Goal: Transaction & Acquisition: Purchase product/service

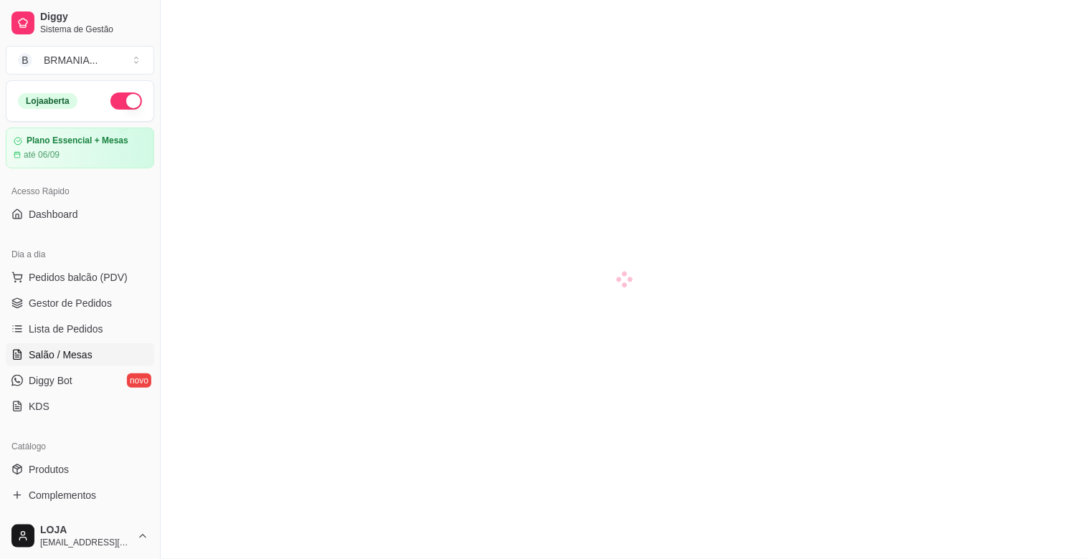
scroll to position [91, 0]
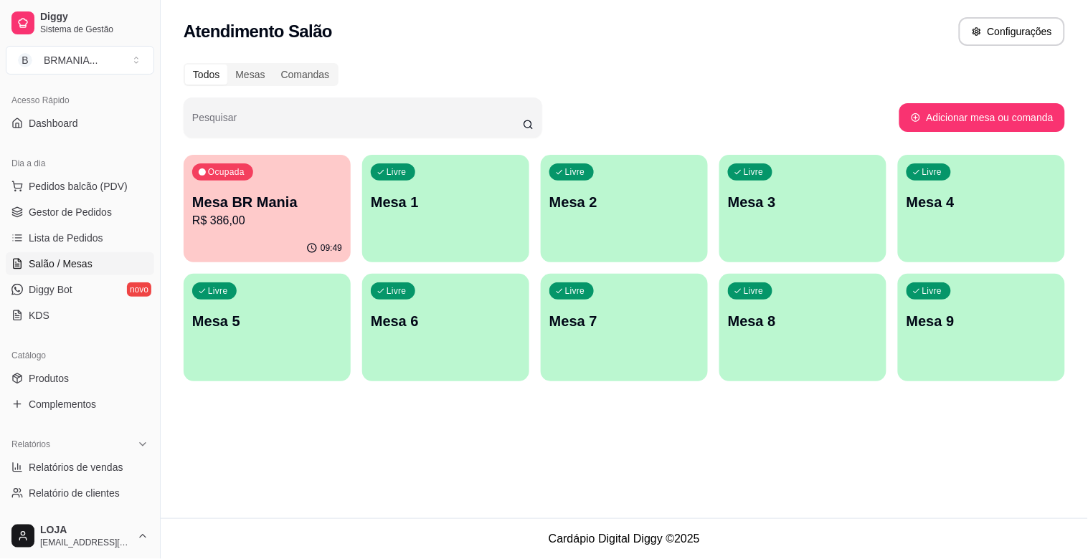
click at [222, 237] on div "09:49" at bounding box center [267, 248] width 167 height 28
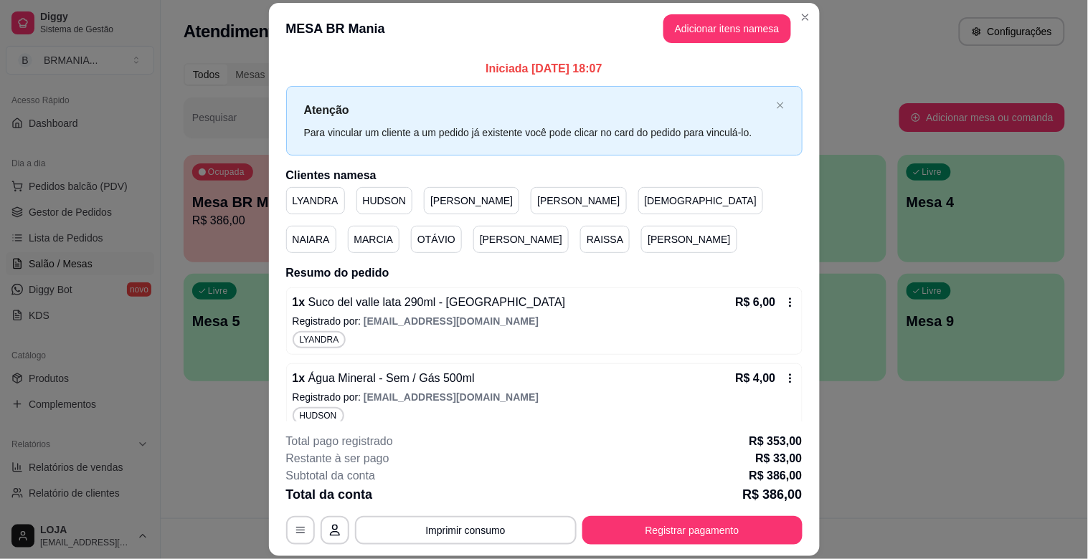
click at [691, 22] on button "Adicionar itens na mesa" at bounding box center [727, 28] width 128 height 29
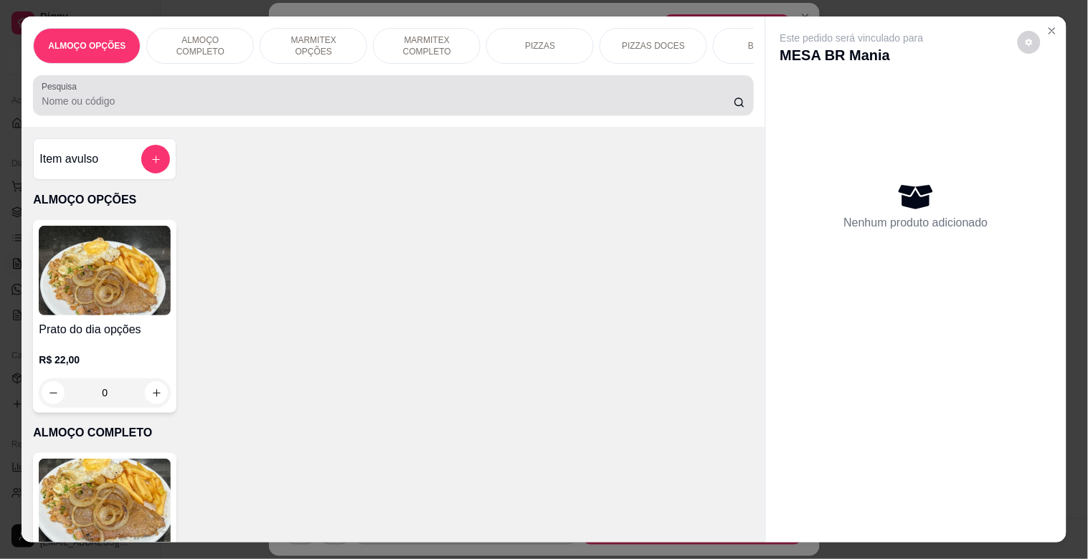
click at [309, 108] on input "Pesquisa" at bounding box center [388, 101] width 692 height 14
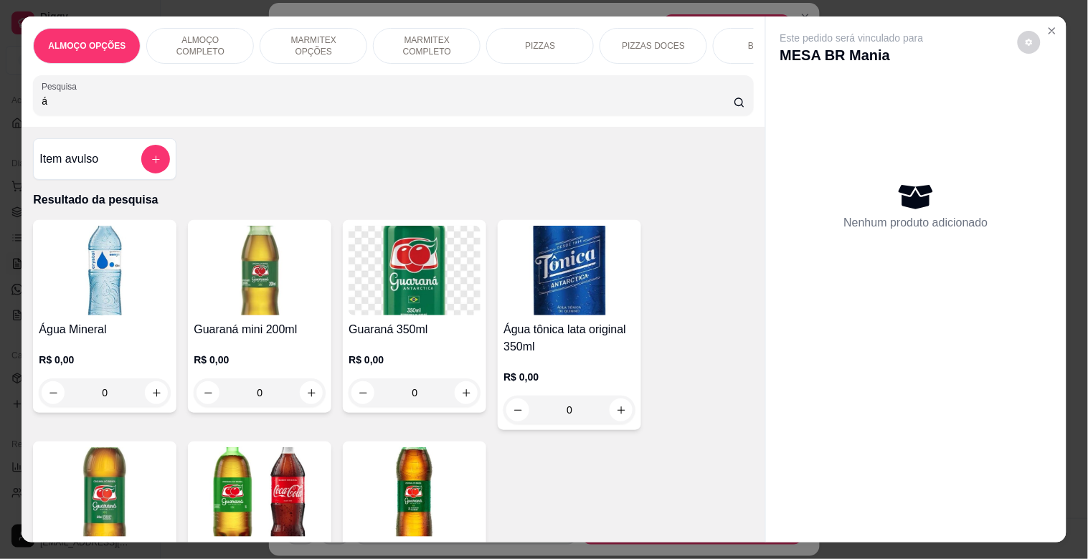
type input "á"
click at [111, 338] on h4 "Água Mineral" at bounding box center [105, 329] width 132 height 17
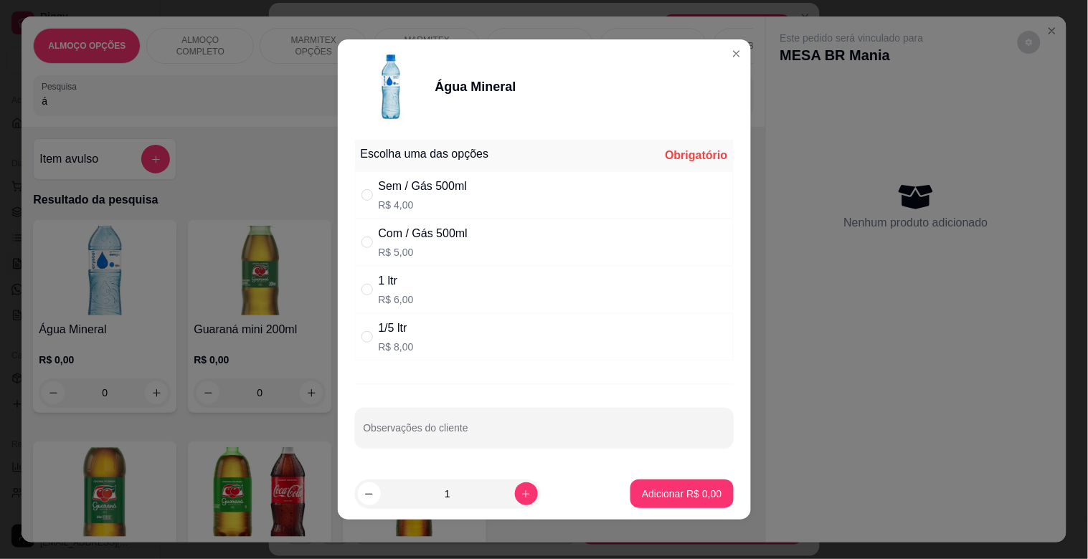
click at [454, 188] on div "Sem / Gás 500ml" at bounding box center [423, 186] width 89 height 17
radio input "true"
click at [663, 488] on p "Adicionar R$ 4,00" at bounding box center [681, 494] width 77 height 14
type input "1"
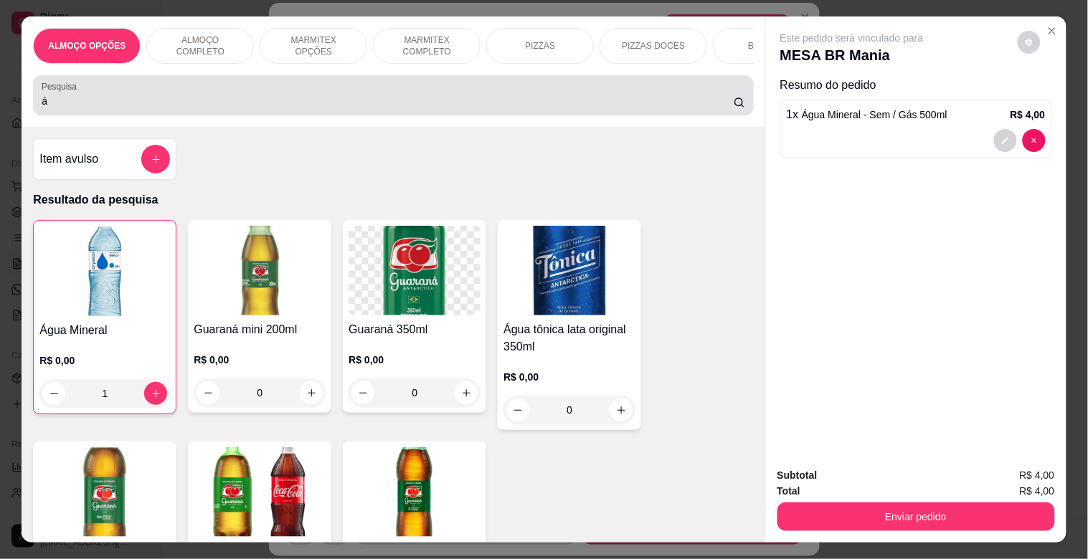
drag, startPoint x: 219, startPoint y: 98, endPoint x: 227, endPoint y: 102, distance: 8.7
click at [220, 98] on div "á" at bounding box center [393, 95] width 703 height 29
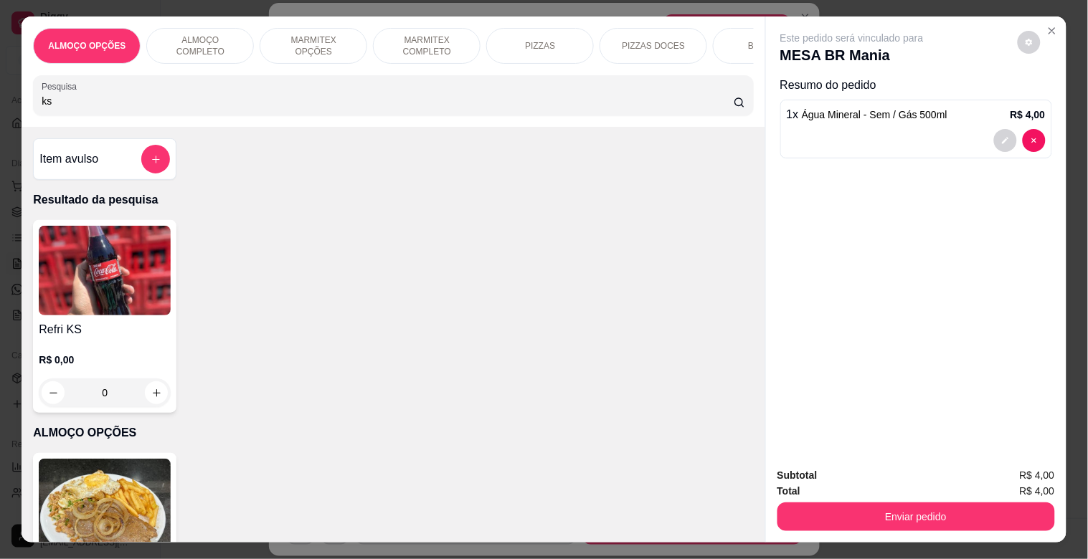
type input "ks"
click at [101, 305] on img at bounding box center [105, 271] width 132 height 90
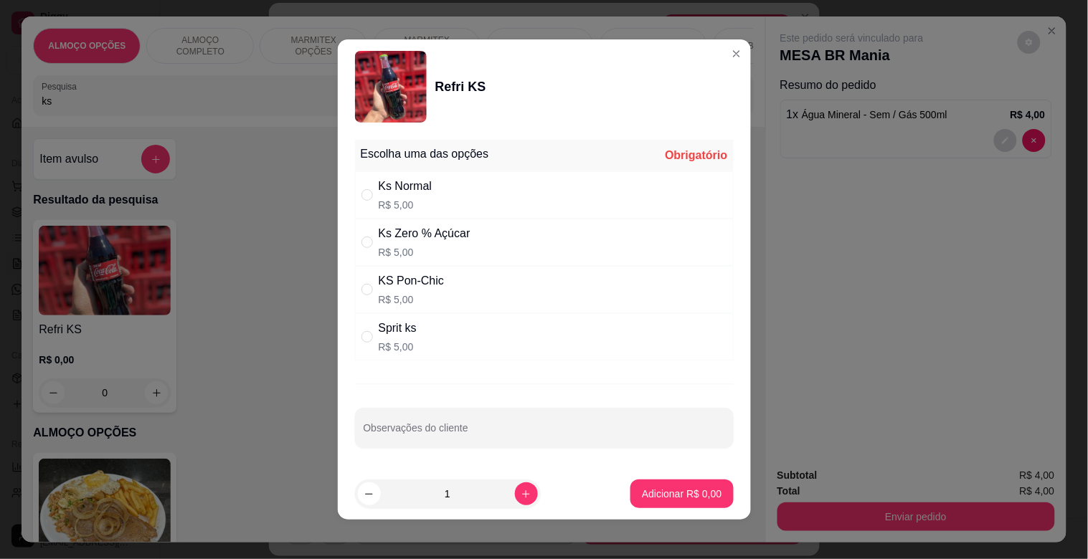
drag, startPoint x: 468, startPoint y: 238, endPoint x: 479, endPoint y: 242, distance: 11.6
click at [469, 238] on div "Ks Zero % Açúcar R$ 5,00" at bounding box center [544, 242] width 379 height 47
radio input "true"
click at [656, 482] on button "Adicionar R$ 5,00" at bounding box center [682, 494] width 100 height 28
type input "1"
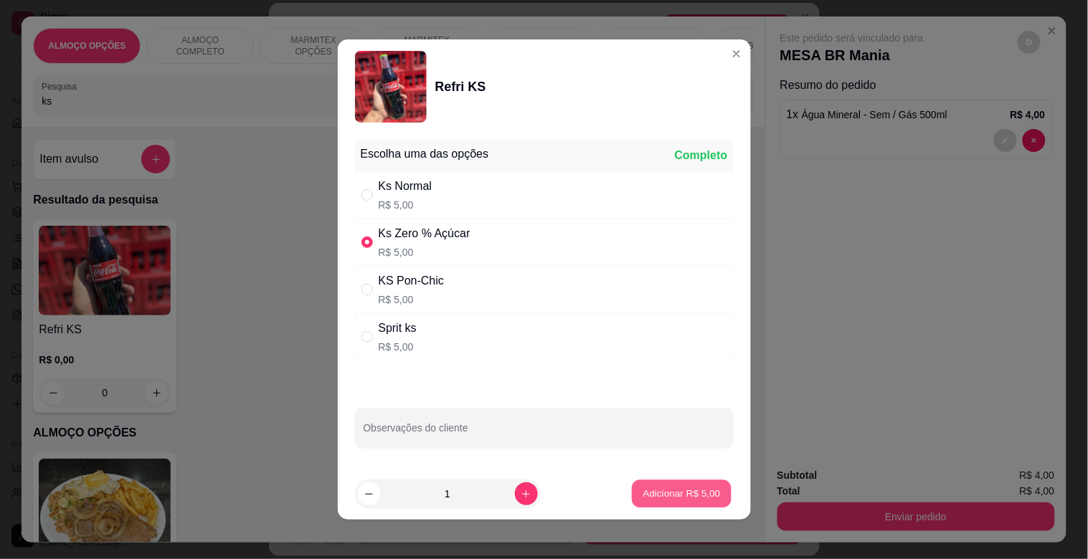
type input "1"
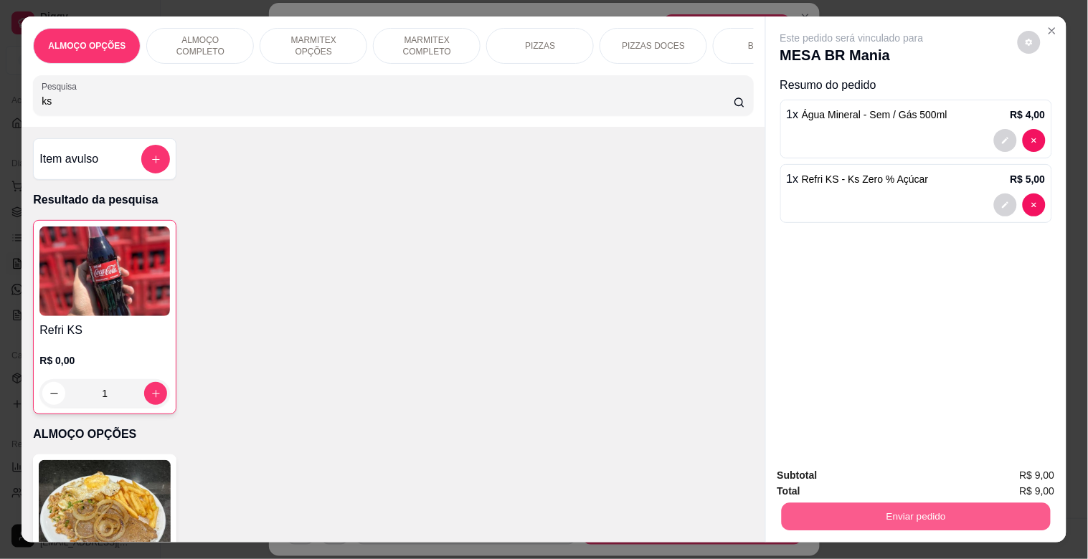
click at [967, 517] on button "Enviar pedido" at bounding box center [915, 517] width 269 height 28
click at [1008, 472] on button "Sim, quero registrar" at bounding box center [1004, 475] width 103 height 27
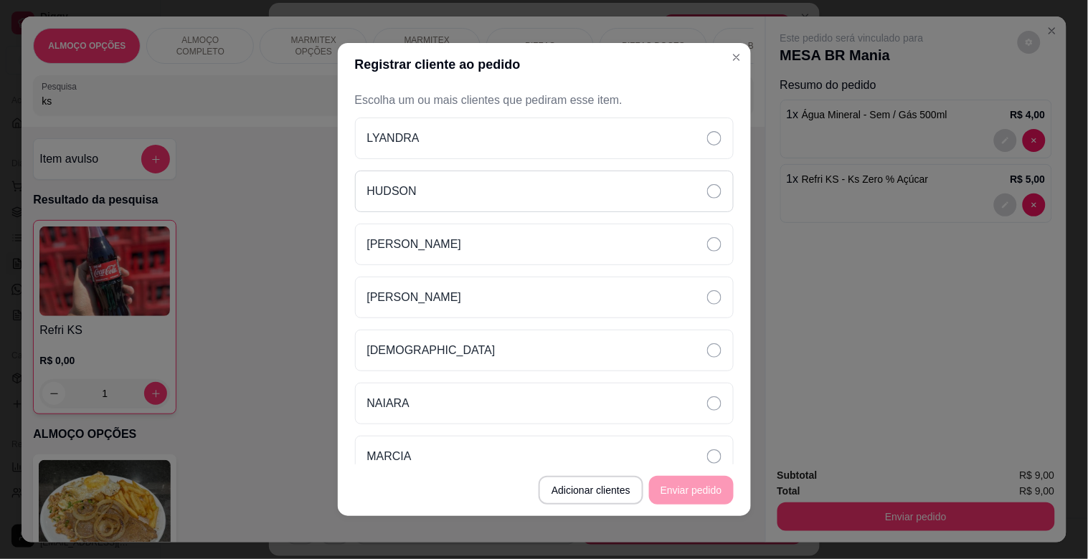
click at [465, 196] on div "HUDSON" at bounding box center [544, 192] width 379 height 42
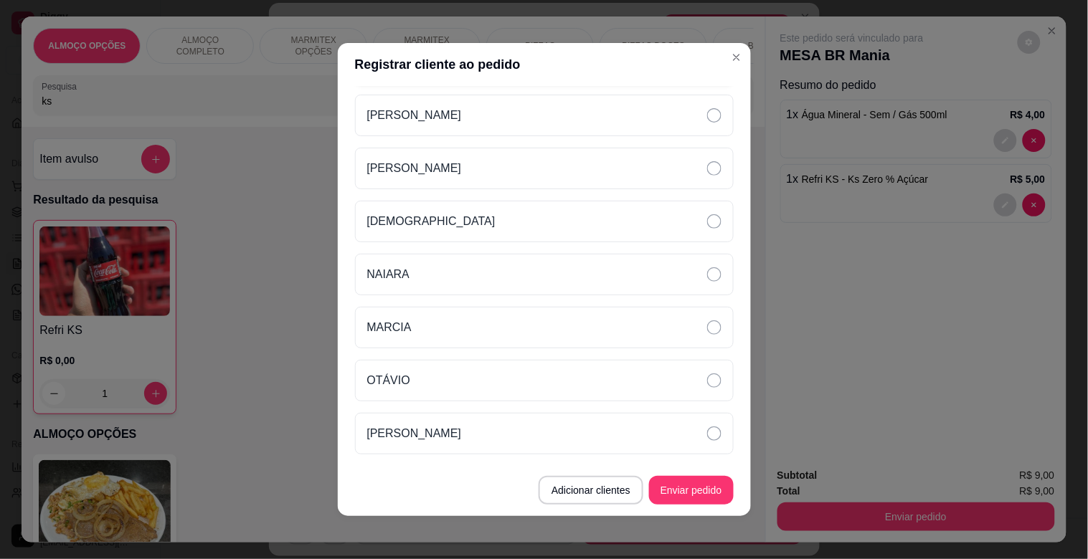
scroll to position [232, 0]
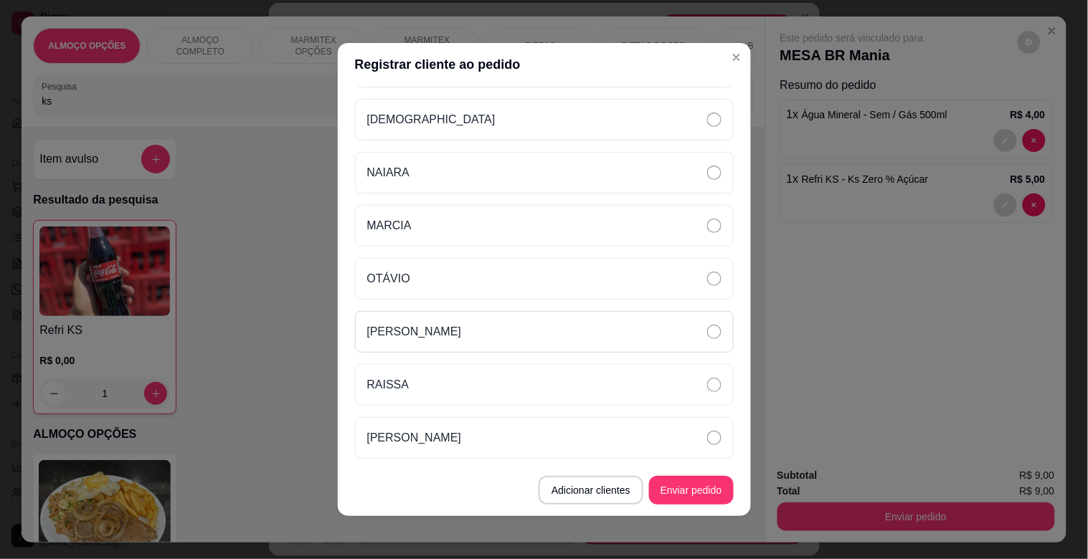
click at [513, 339] on div "[PERSON_NAME]" at bounding box center [544, 332] width 379 height 42
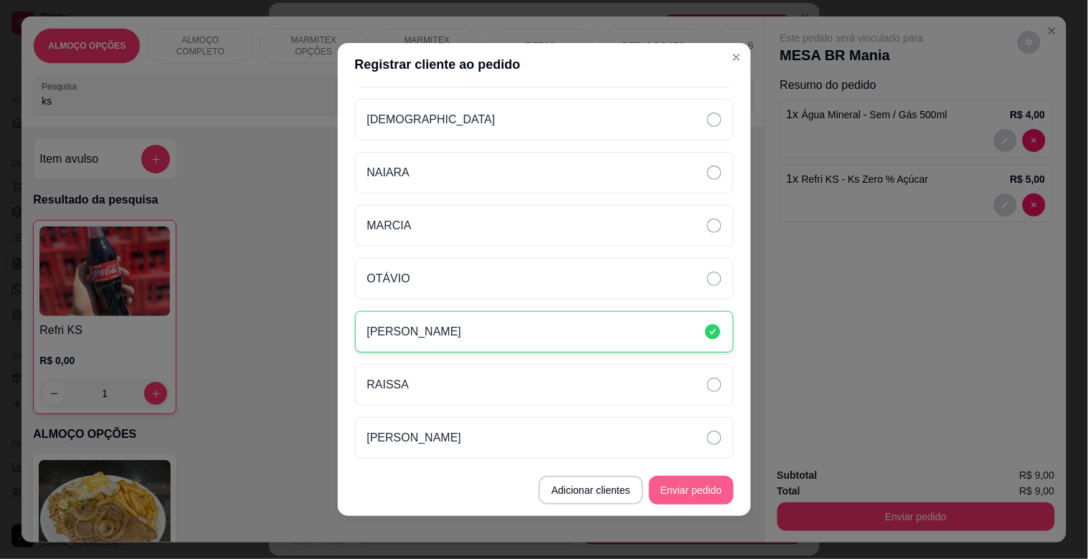
click at [685, 489] on button "Enviar pedido" at bounding box center [691, 490] width 85 height 29
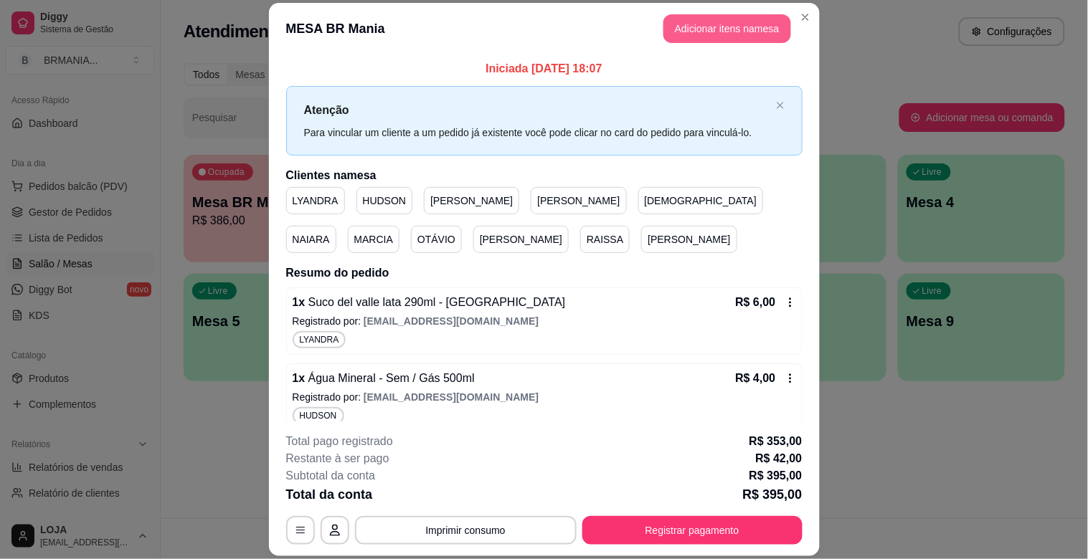
click at [740, 25] on button "Adicionar itens na mesa" at bounding box center [727, 28] width 128 height 29
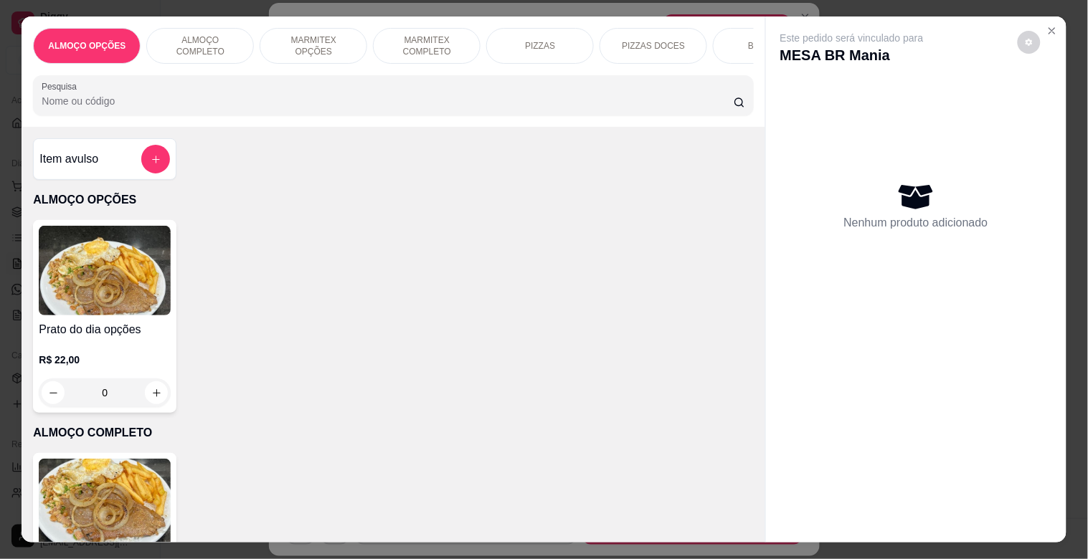
click at [177, 108] on input "Pesquisa" at bounding box center [388, 101] width 692 height 14
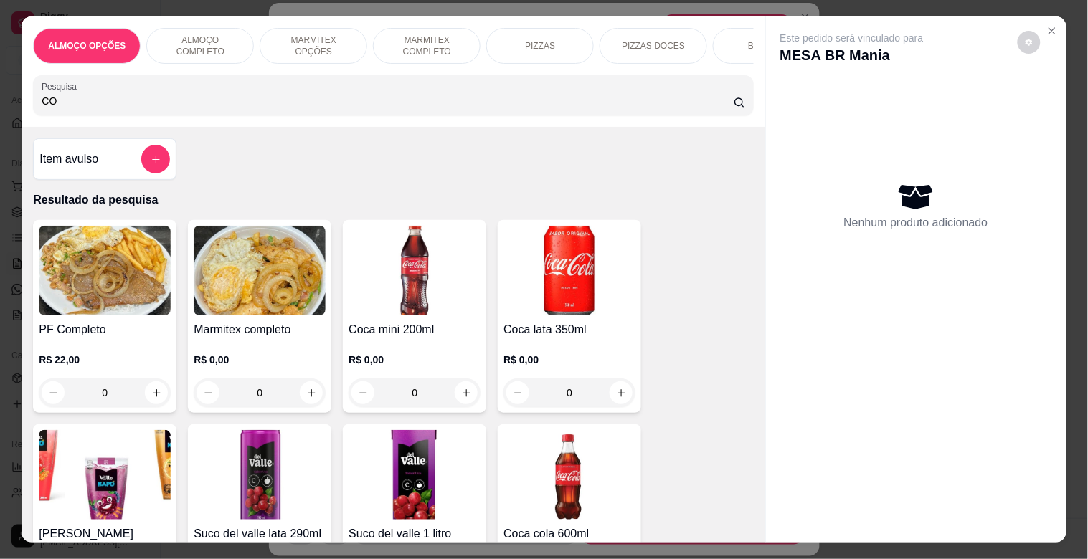
type input "CO"
click at [391, 331] on h4 "Coca mini 200ml" at bounding box center [414, 329] width 132 height 17
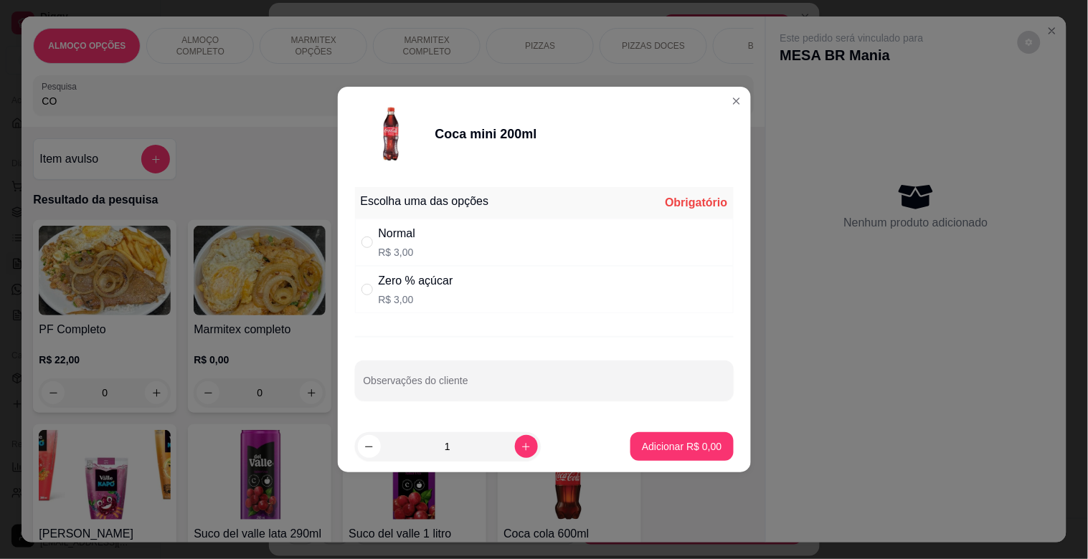
drag, startPoint x: 445, startPoint y: 258, endPoint x: 453, endPoint y: 271, distance: 15.1
click at [447, 258] on div "Normal R$ 3,00" at bounding box center [544, 242] width 379 height 47
click at [496, 301] on div "Zero % açúcar R$ 3,00" at bounding box center [544, 289] width 379 height 47
radio input "false"
radio input "true"
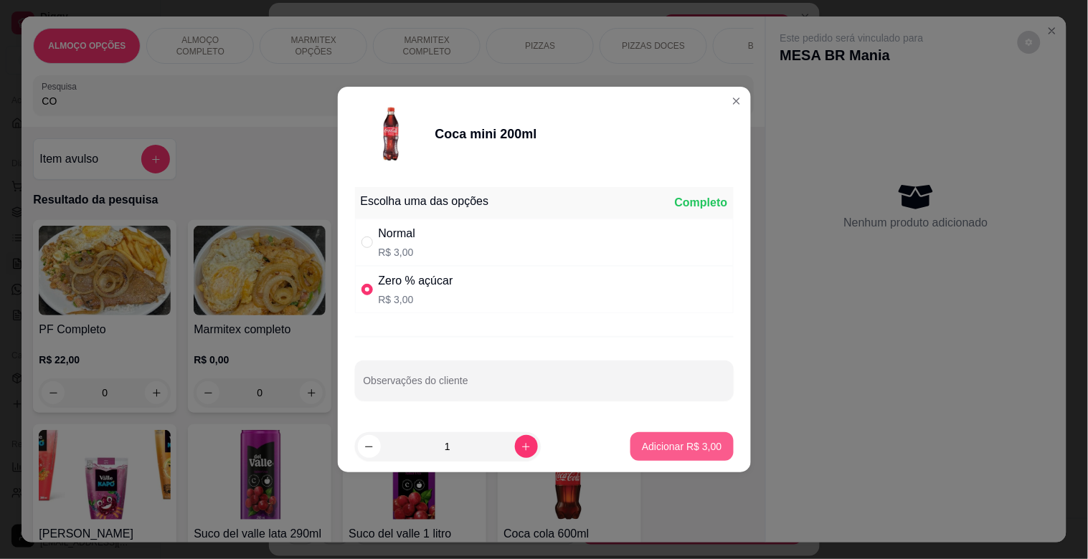
click at [663, 440] on p "Adicionar R$ 3,00" at bounding box center [682, 447] width 80 height 14
type input "1"
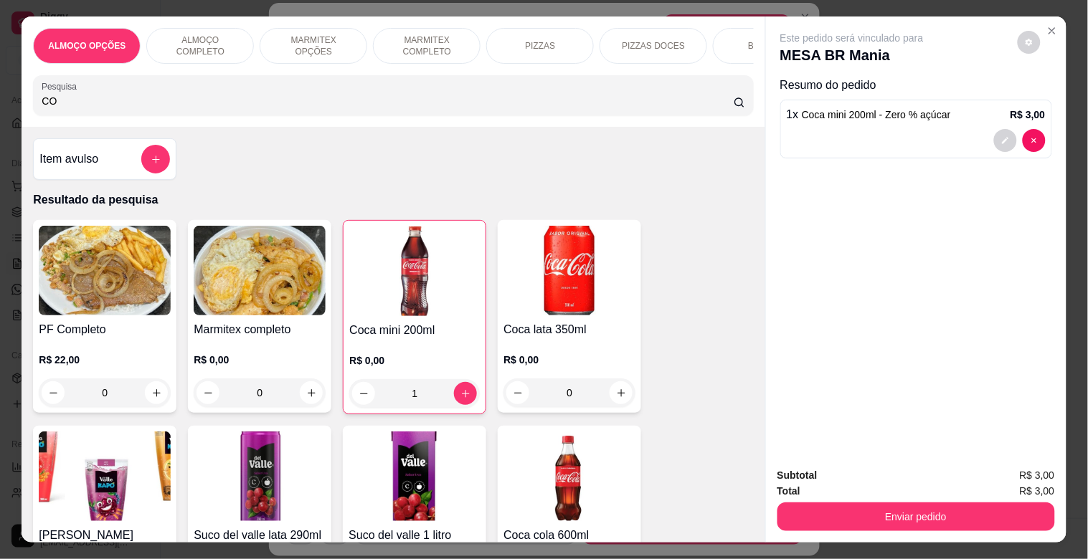
drag, startPoint x: 901, startPoint y: 529, endPoint x: 906, endPoint y: 513, distance: 16.6
click at [902, 528] on div "Subtotal R$ 3,00 Total R$ 3,00 Enviar pedido" at bounding box center [916, 499] width 300 height 87
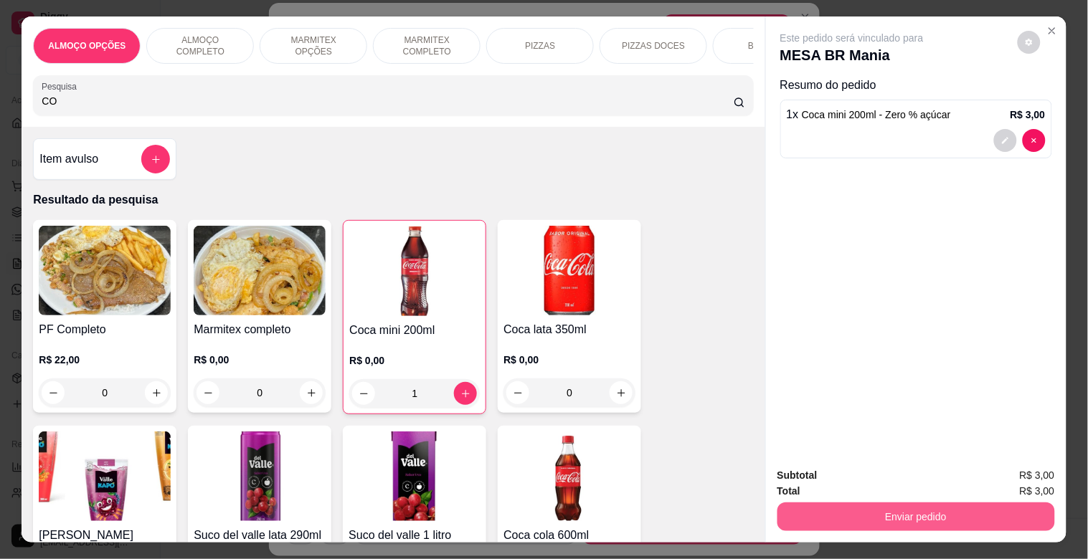
click at [909, 513] on button "Enviar pedido" at bounding box center [915, 517] width 277 height 29
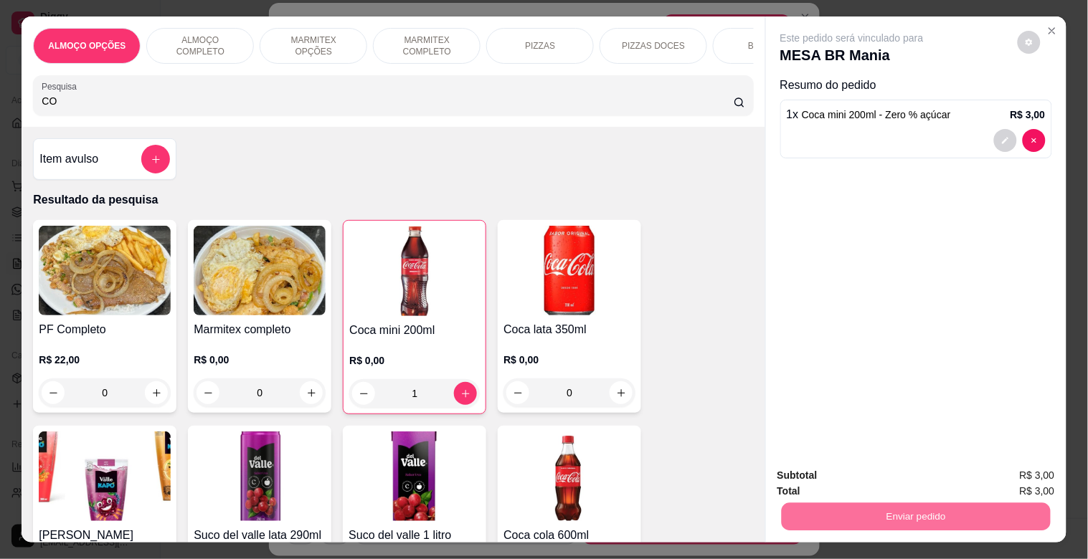
click at [1012, 479] on button "Sim, quero registrar" at bounding box center [1004, 475] width 107 height 27
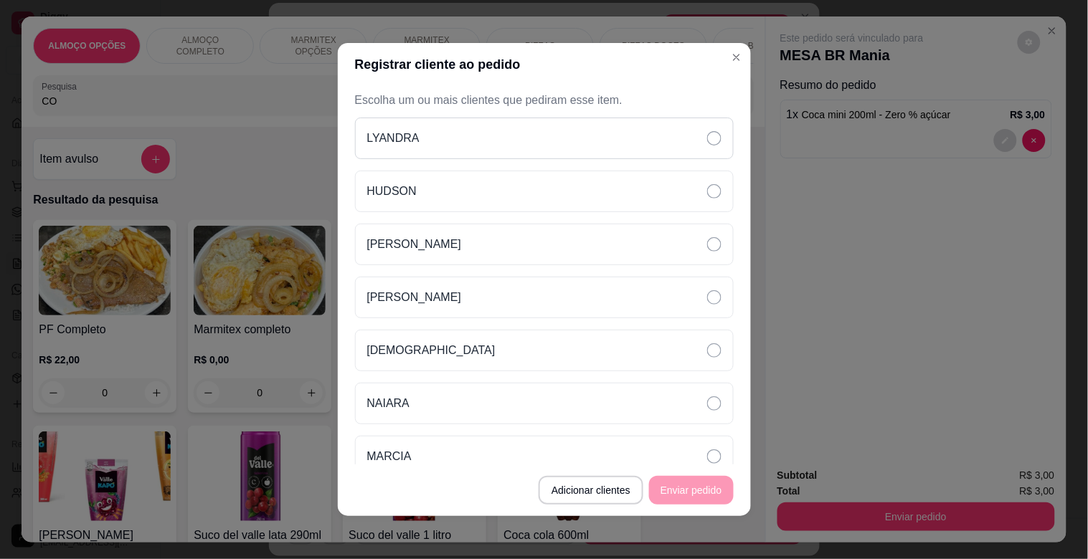
click at [421, 134] on div "LYANDRA" at bounding box center [544, 139] width 379 height 42
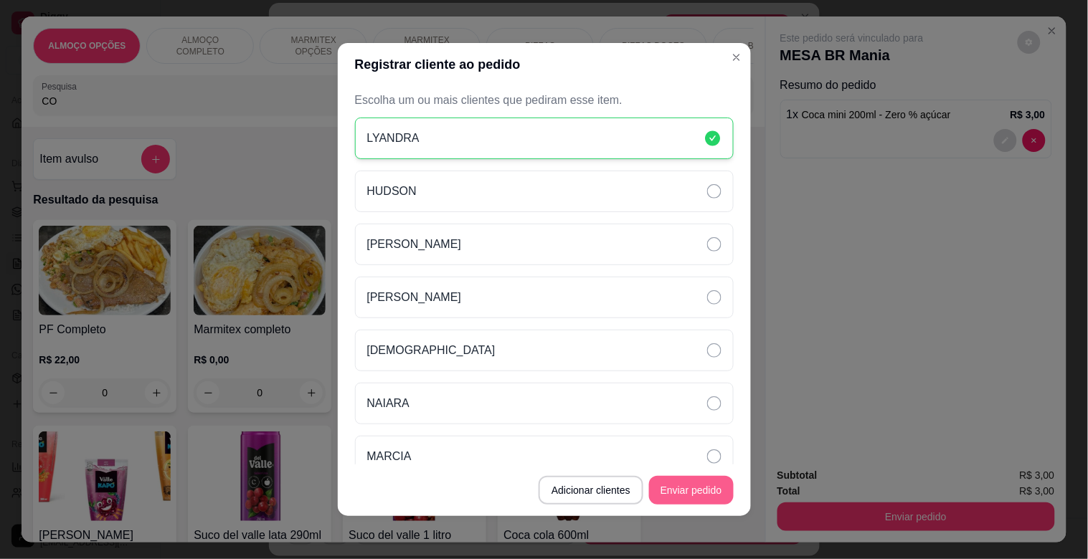
click at [697, 490] on button "Enviar pedido" at bounding box center [691, 490] width 85 height 29
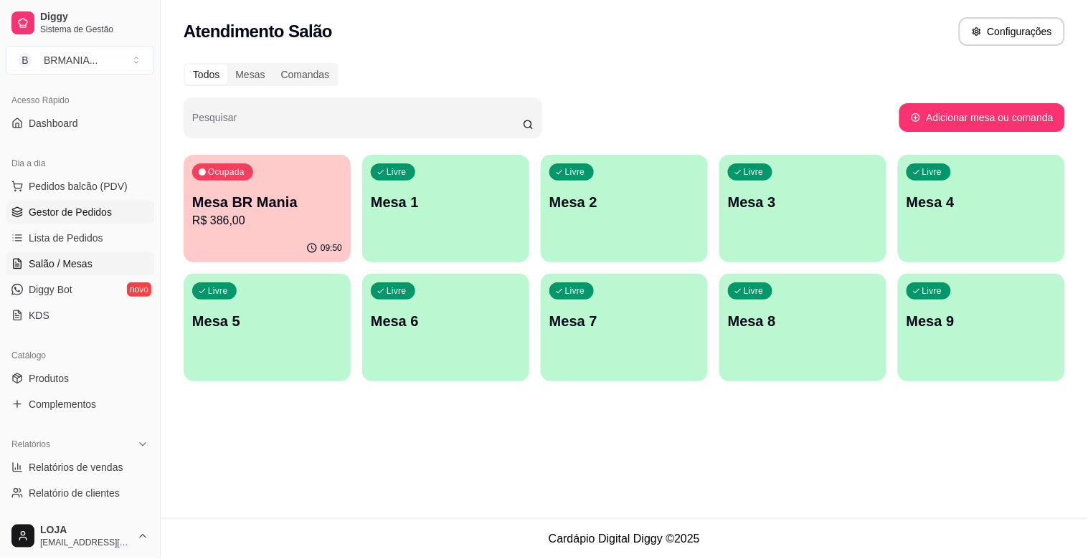
click at [110, 212] on link "Gestor de Pedidos" at bounding box center [80, 212] width 148 height 23
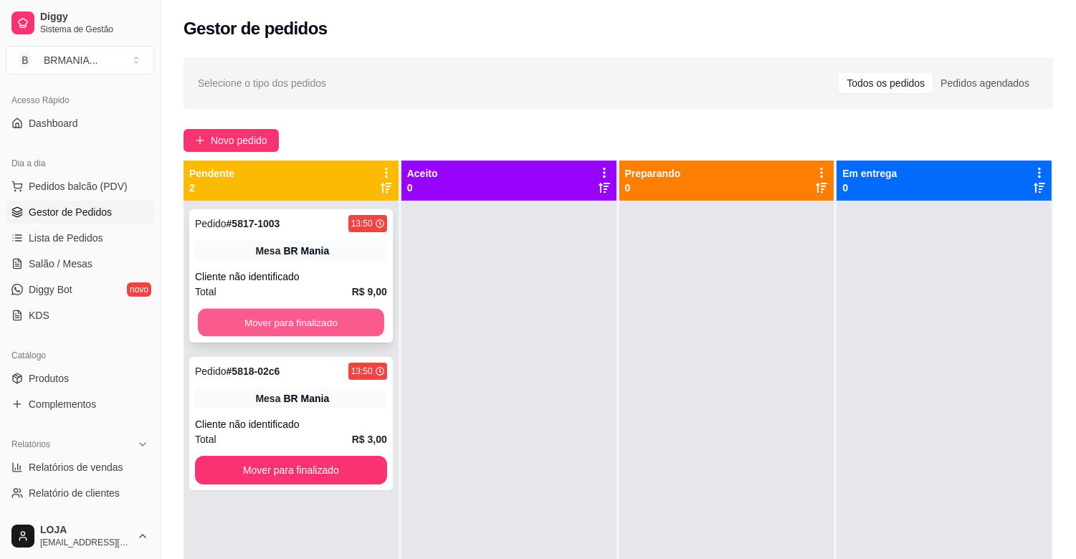
click at [347, 323] on button "Mover para finalizado" at bounding box center [291, 323] width 186 height 28
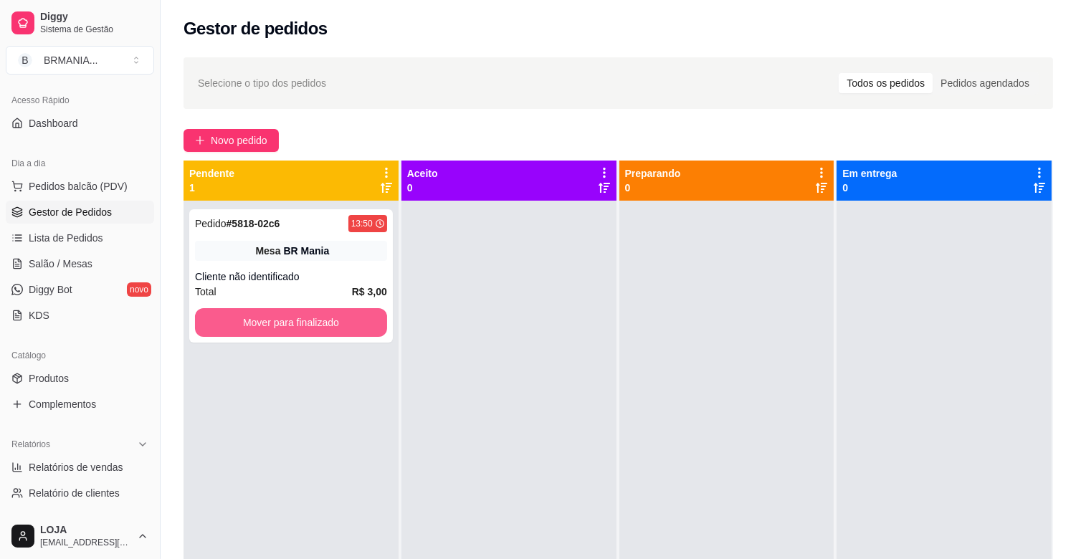
click at [347, 323] on button "Mover para finalizado" at bounding box center [291, 322] width 192 height 29
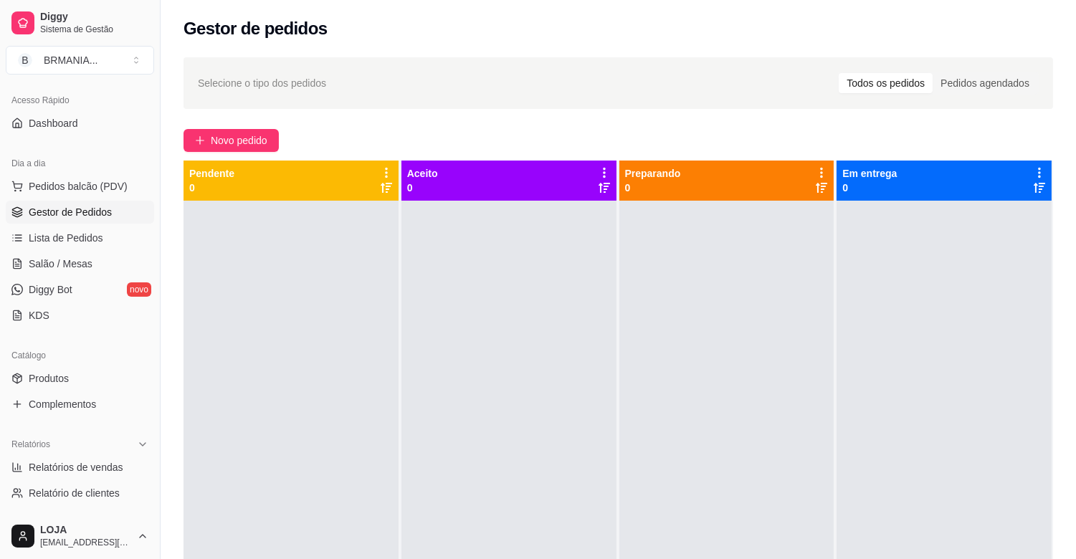
click at [181, 335] on div "Selecione o tipo dos pedidos Todos os pedidos Pedidos agendados Novo pedido Pen…" at bounding box center [619, 393] width 916 height 688
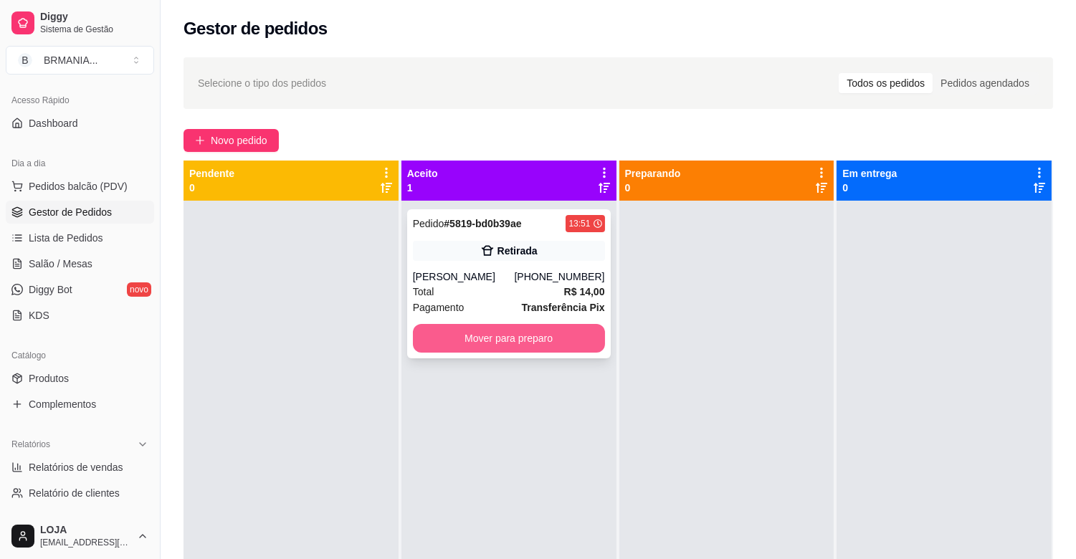
click at [495, 341] on button "Mover para preparo" at bounding box center [509, 338] width 192 height 29
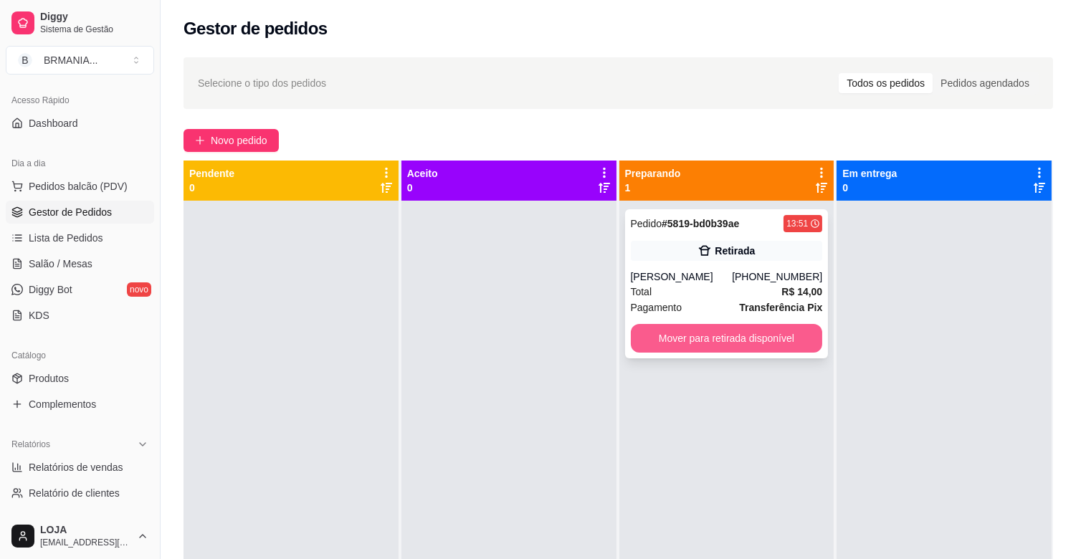
click at [713, 339] on button "Mover para retirada disponível" at bounding box center [727, 338] width 192 height 29
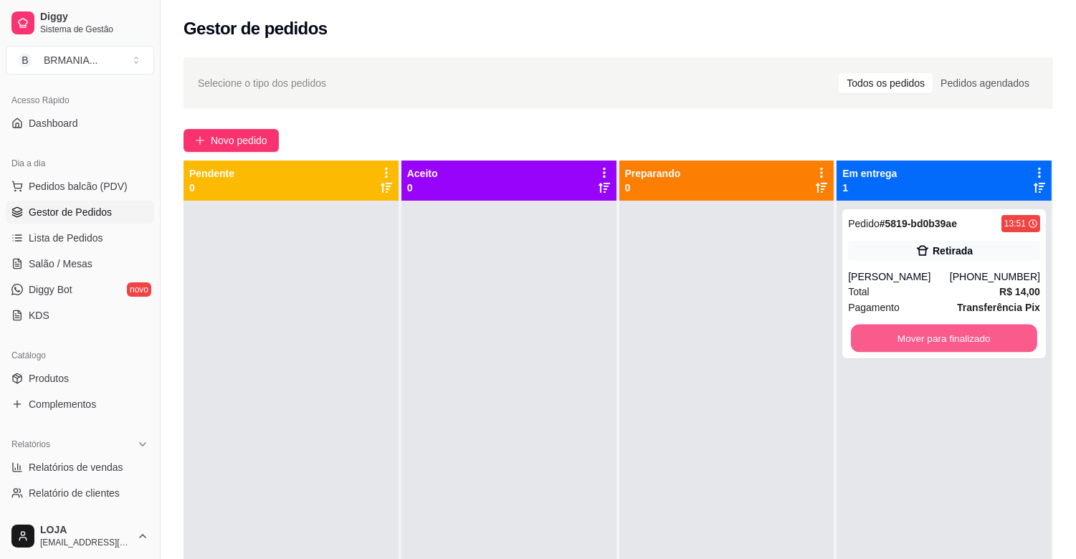
click at [877, 334] on button "Mover para finalizado" at bounding box center [944, 339] width 186 height 28
click at [940, 346] on button "Mover para finalizado" at bounding box center [944, 339] width 186 height 28
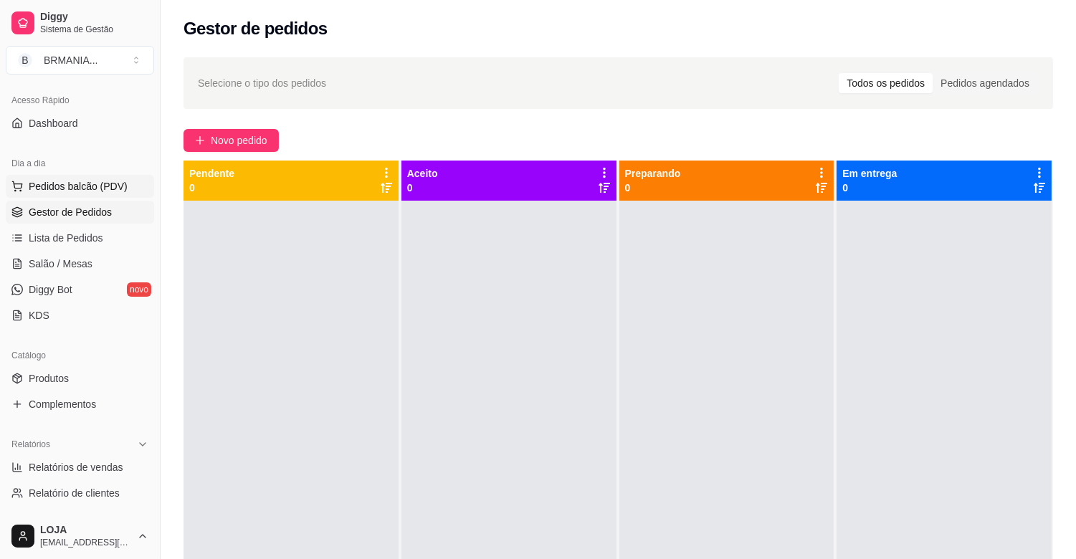
click at [73, 192] on span "Pedidos balcão (PDV)" at bounding box center [78, 186] width 99 height 14
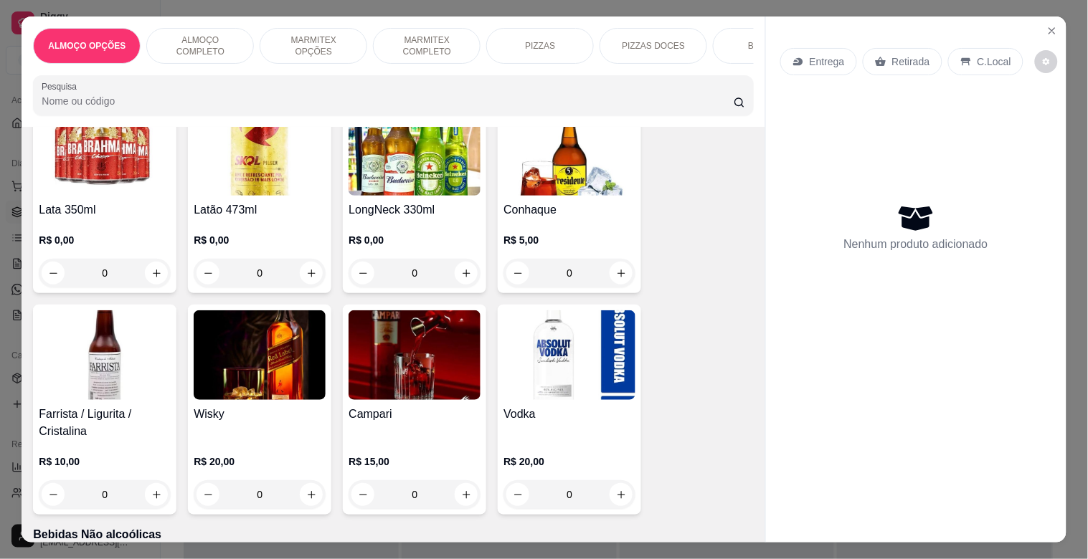
scroll to position [3012, 0]
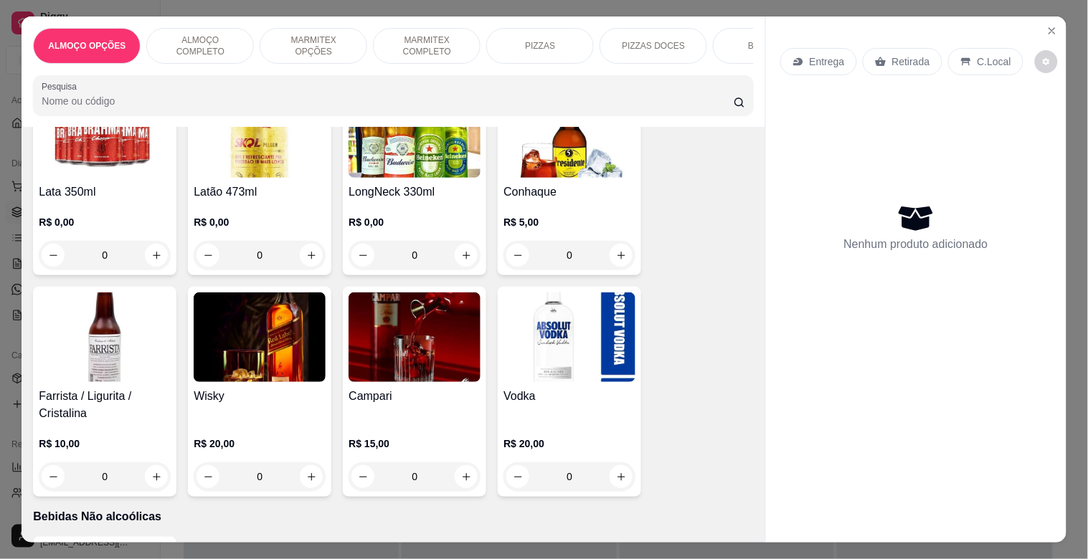
click at [436, 201] on div "R$ 0,00 0" at bounding box center [414, 235] width 132 height 69
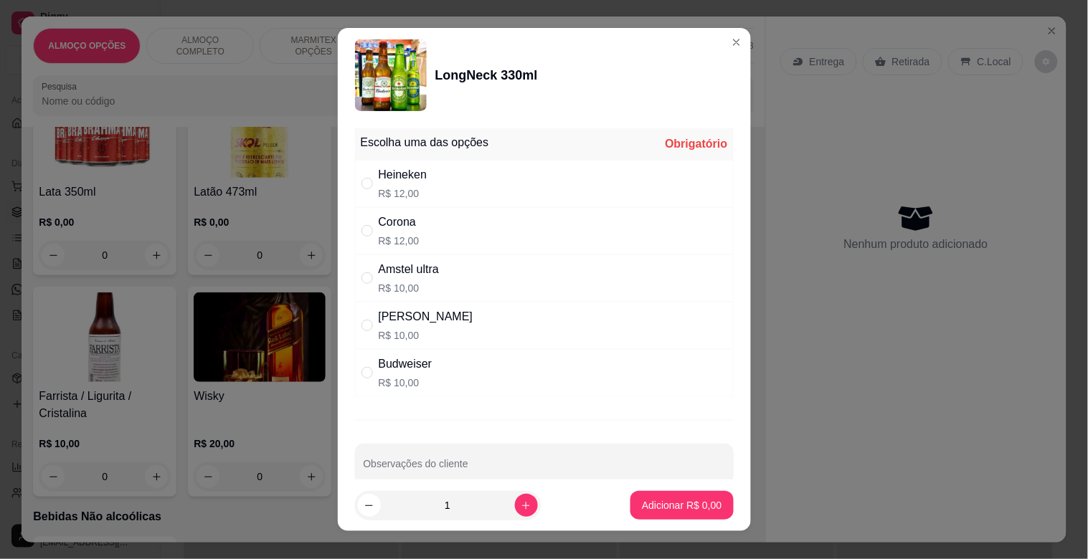
click at [447, 237] on div "Corona R$ 12,00" at bounding box center [544, 230] width 379 height 47
radio input "true"
click at [687, 495] on button "Adicionar R$ 12,00" at bounding box center [679, 505] width 108 height 29
type input "1"
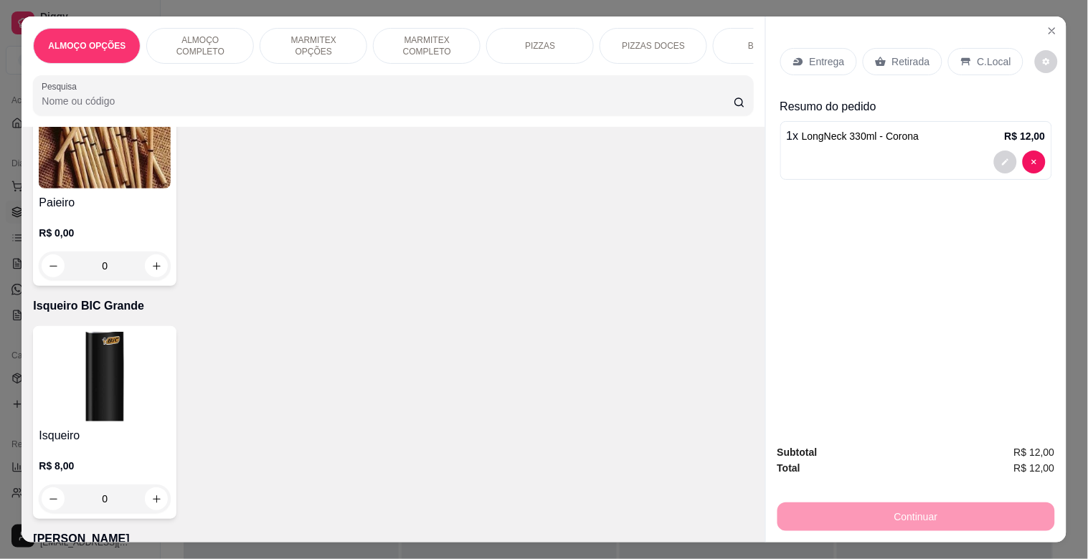
scroll to position [7765, 0]
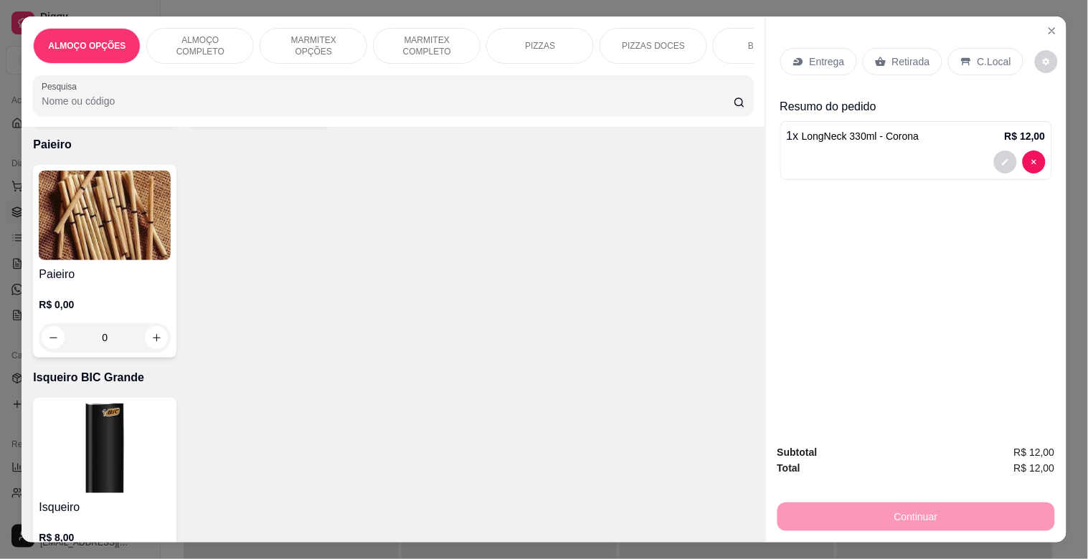
click at [146, 283] on div "R$ 0,00 0" at bounding box center [105, 317] width 132 height 69
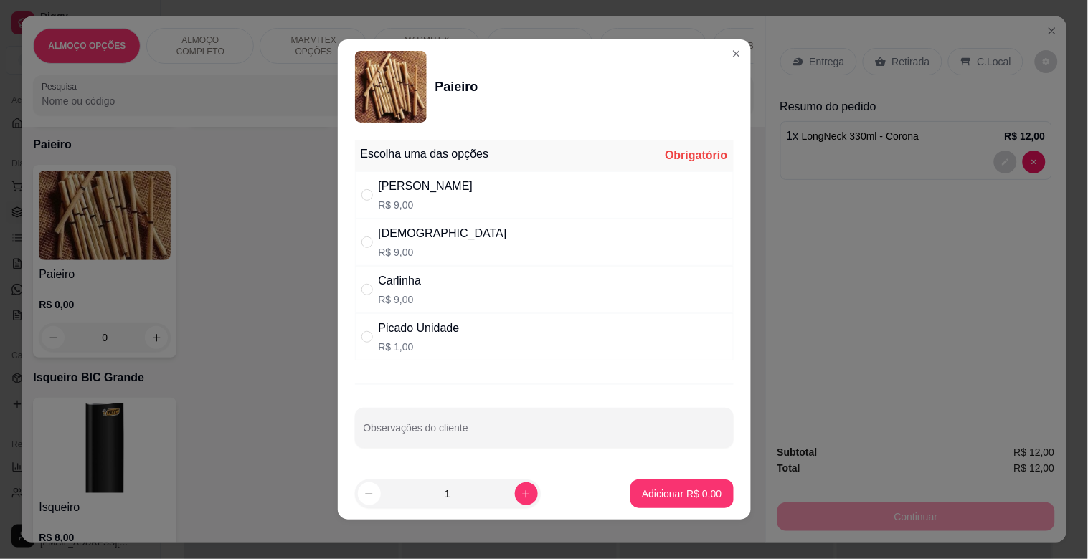
click at [443, 256] on div "Dinha R$ 9,00" at bounding box center [544, 242] width 379 height 47
radio input "true"
click at [677, 488] on p "Adicionar R$ 9,00" at bounding box center [682, 494] width 80 height 14
type input "1"
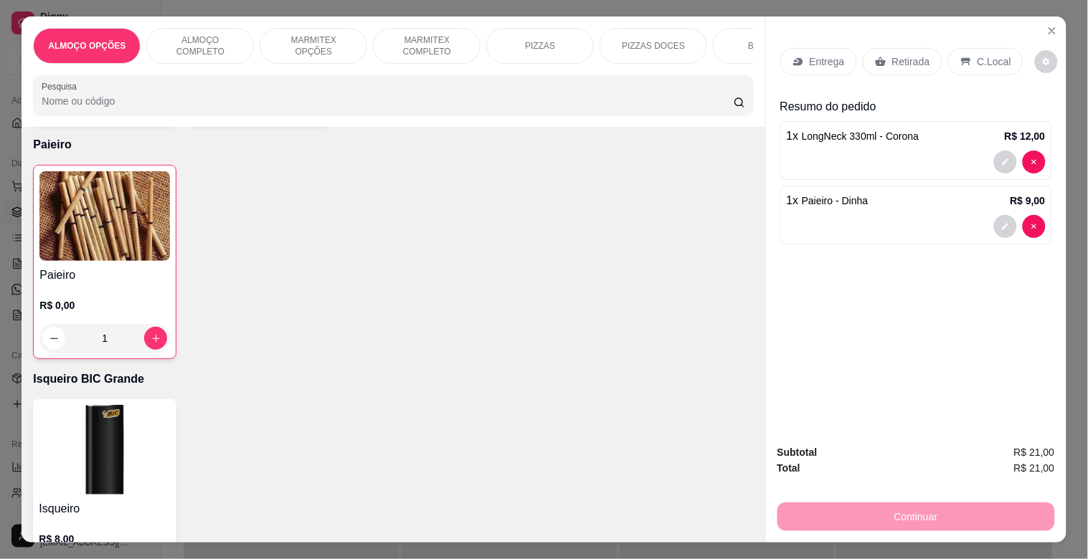
click at [902, 54] on p "Retirada" at bounding box center [911, 61] width 38 height 14
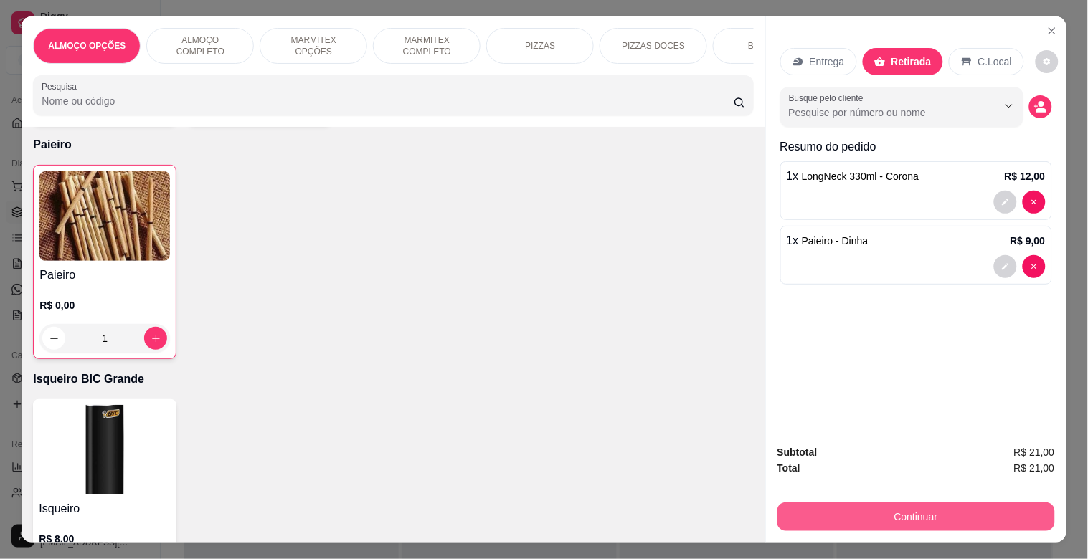
click at [945, 503] on button "Continuar" at bounding box center [915, 517] width 277 height 29
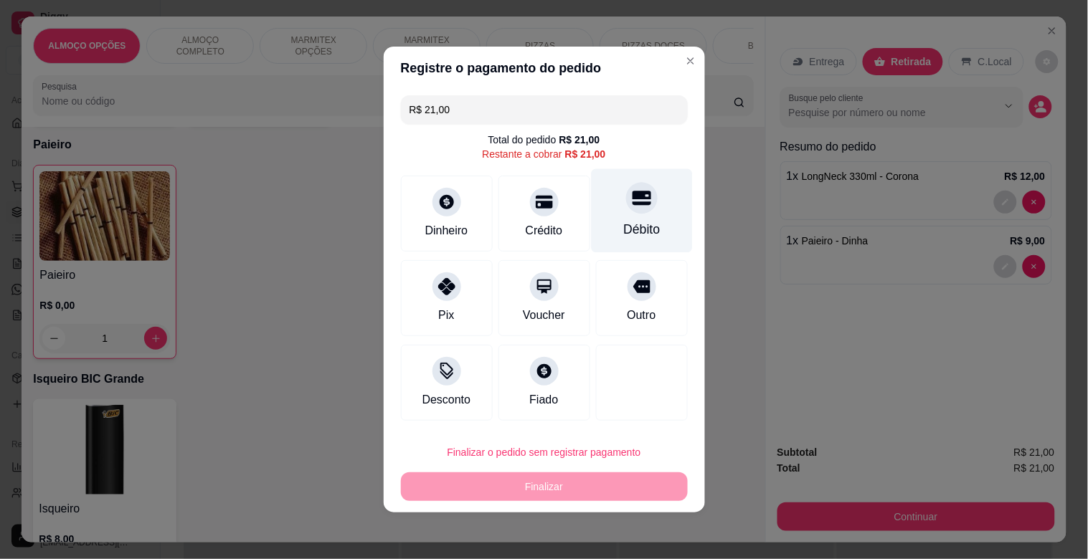
click at [612, 221] on div "Débito" at bounding box center [641, 211] width 101 height 84
type input "R$ 0,00"
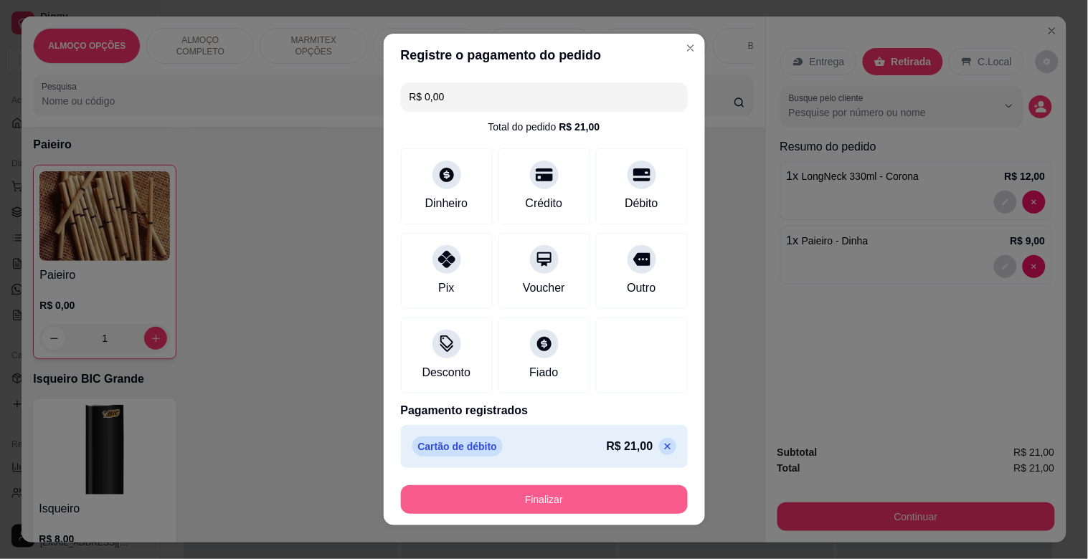
click at [608, 495] on button "Finalizar" at bounding box center [544, 499] width 287 height 29
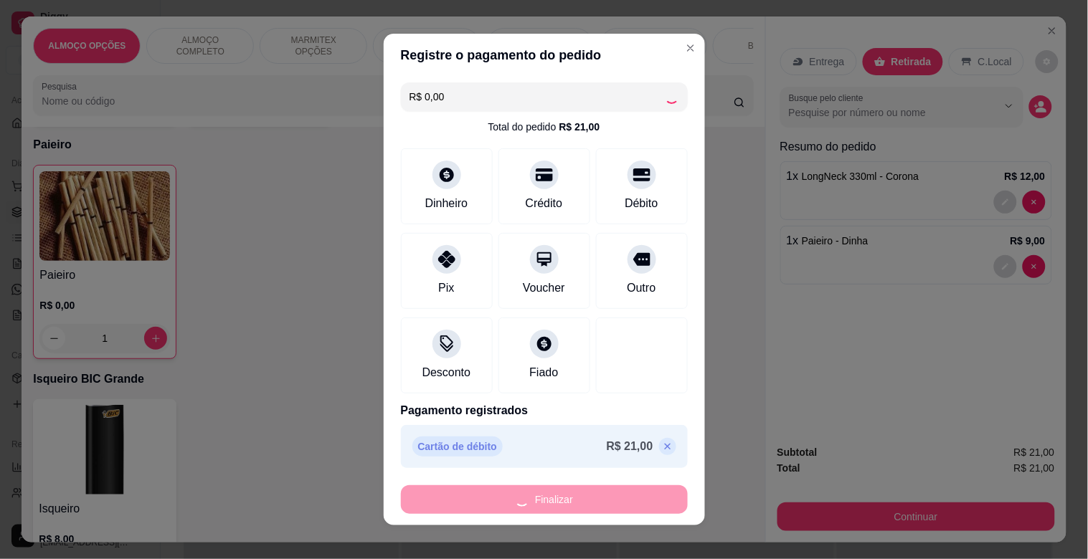
type input "0"
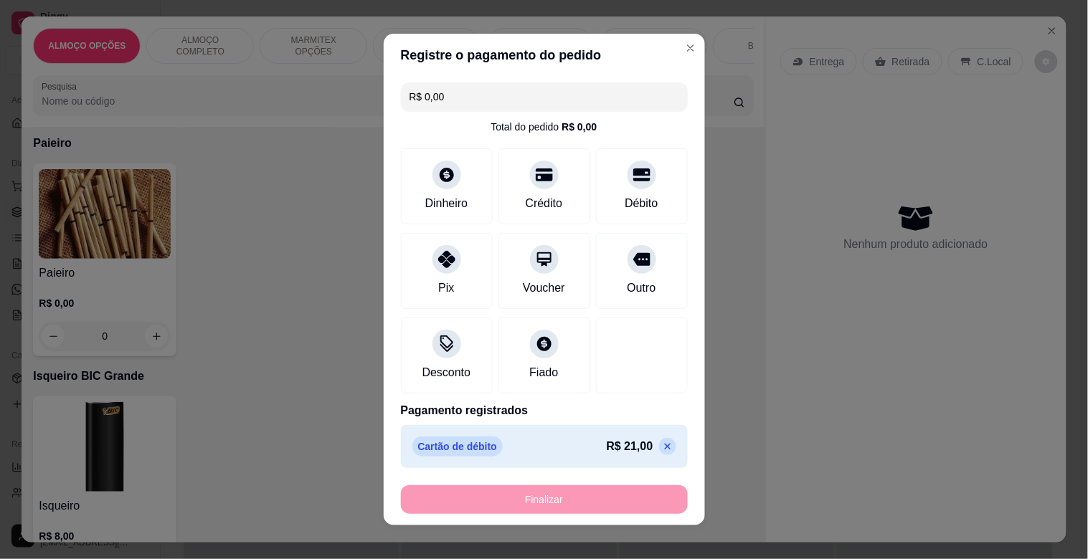
type input "-R$ 21,00"
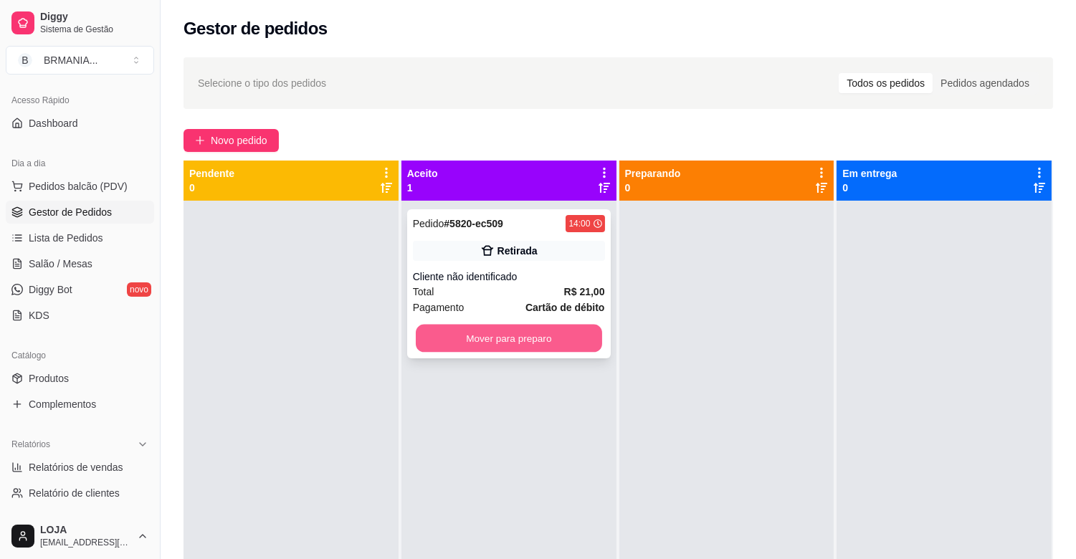
click at [522, 332] on button "Mover para preparo" at bounding box center [509, 339] width 186 height 28
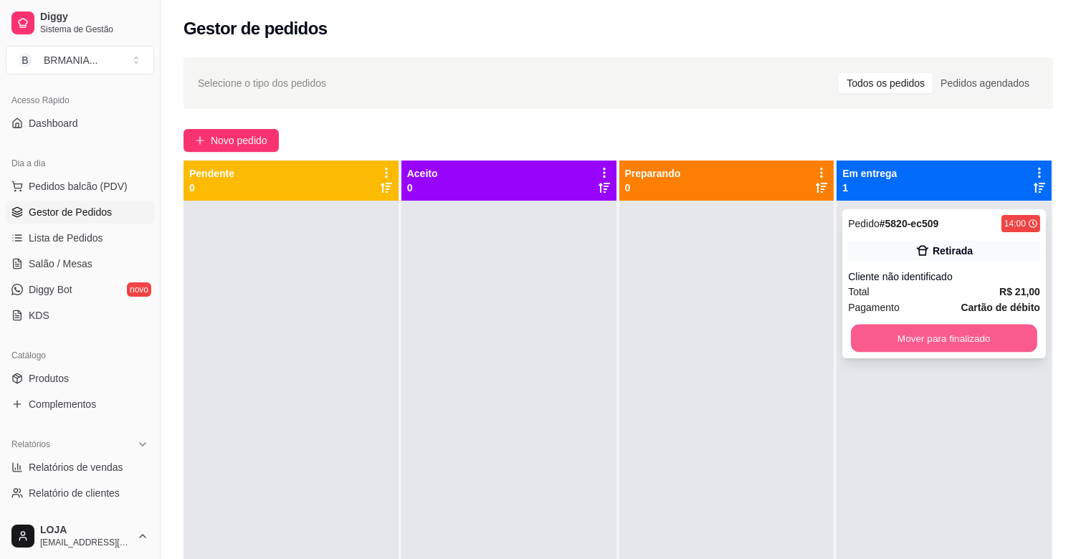
click at [873, 341] on button "Mover para finalizado" at bounding box center [944, 339] width 186 height 28
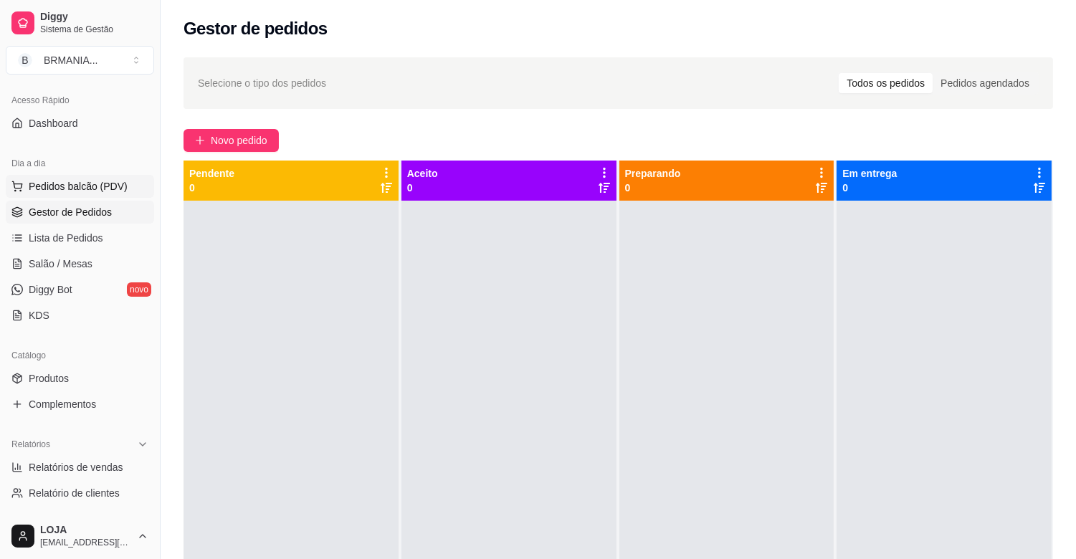
click at [88, 191] on span "Pedidos balcão (PDV)" at bounding box center [78, 186] width 99 height 14
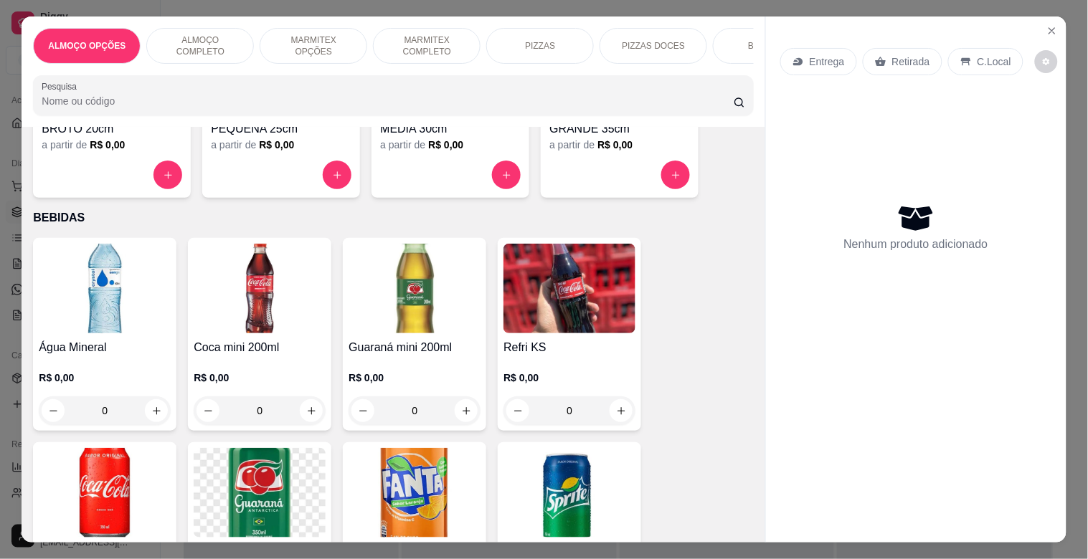
scroll to position [1471, 0]
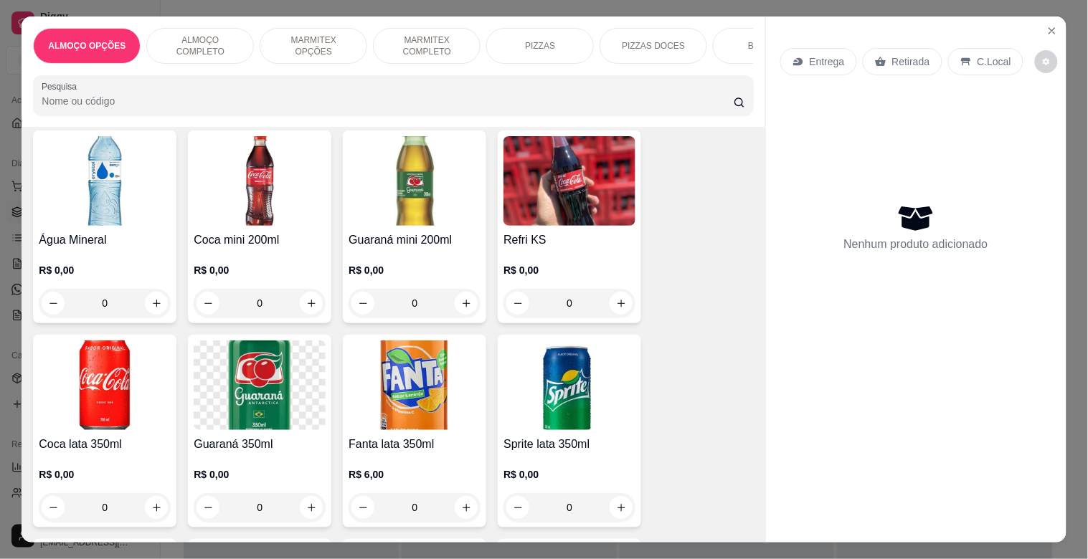
click at [137, 226] on img at bounding box center [105, 181] width 132 height 90
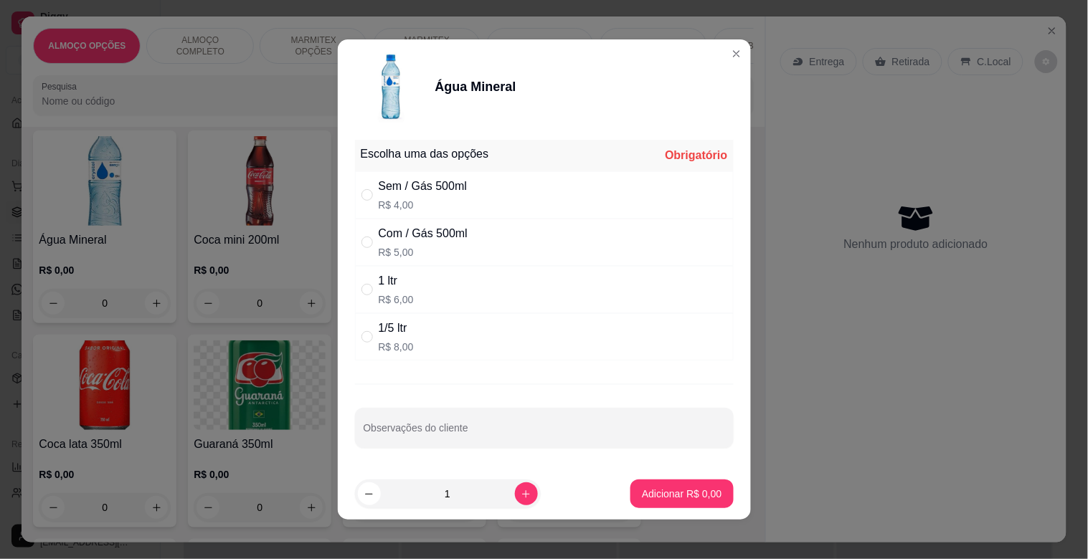
drag, startPoint x: 464, startPoint y: 233, endPoint x: 455, endPoint y: 239, distance: 10.9
click at [462, 234] on div "Com / Gás 500ml R$ 5,00" at bounding box center [544, 242] width 379 height 47
radio input "true"
click at [455, 198] on p "R$ 4,00" at bounding box center [423, 205] width 89 height 14
radio input "true"
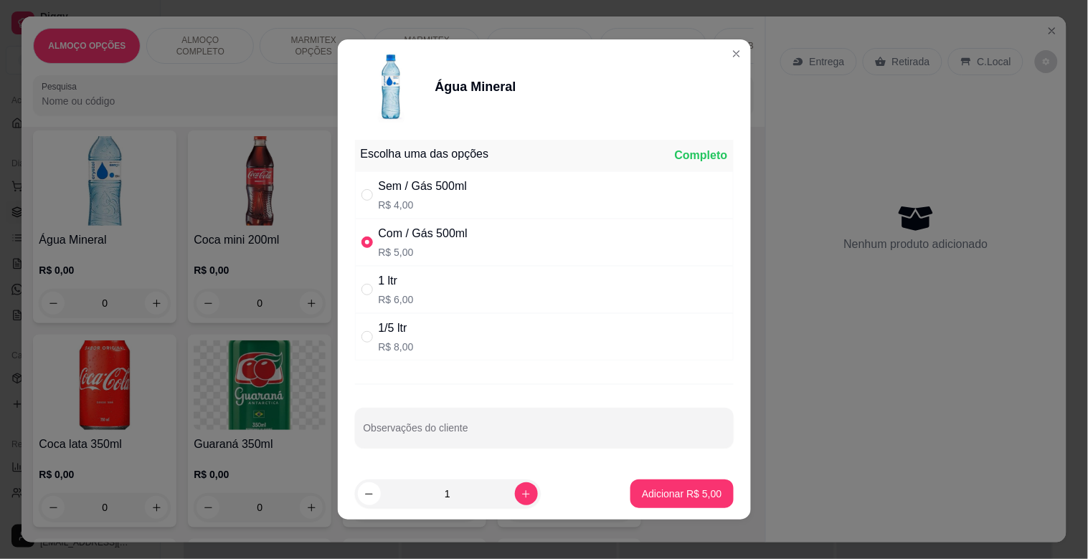
radio input "false"
click at [688, 491] on p "Adicionar R$ 4,00" at bounding box center [682, 494] width 80 height 14
type input "1"
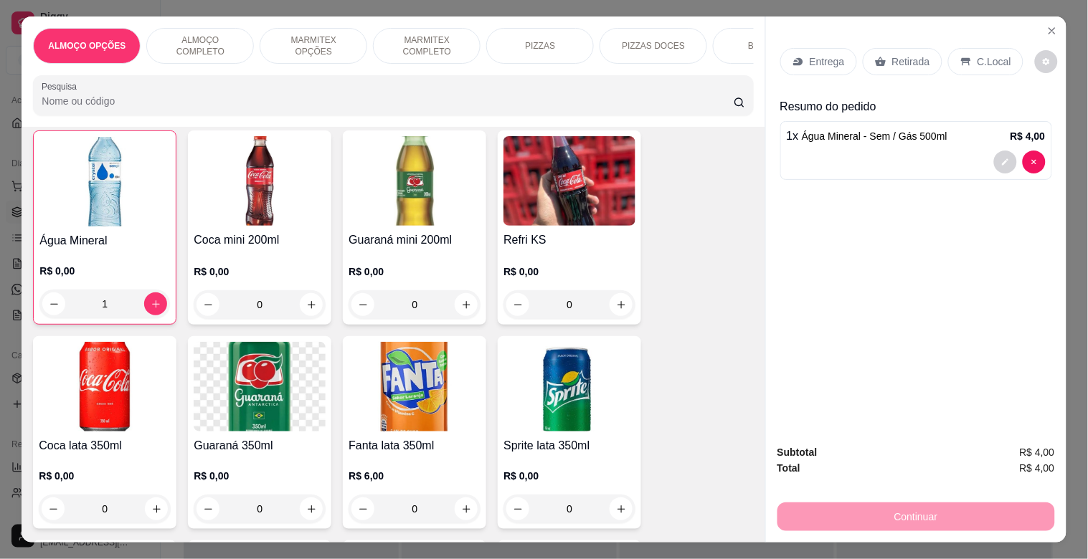
click at [892, 54] on p "Retirada" at bounding box center [911, 61] width 38 height 14
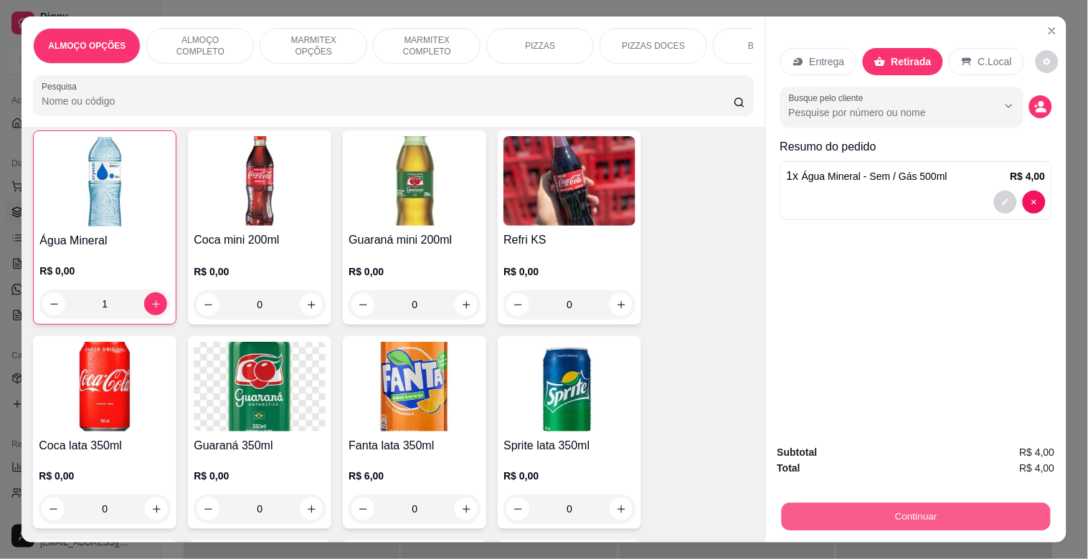
click at [976, 503] on button "Continuar" at bounding box center [915, 517] width 269 height 28
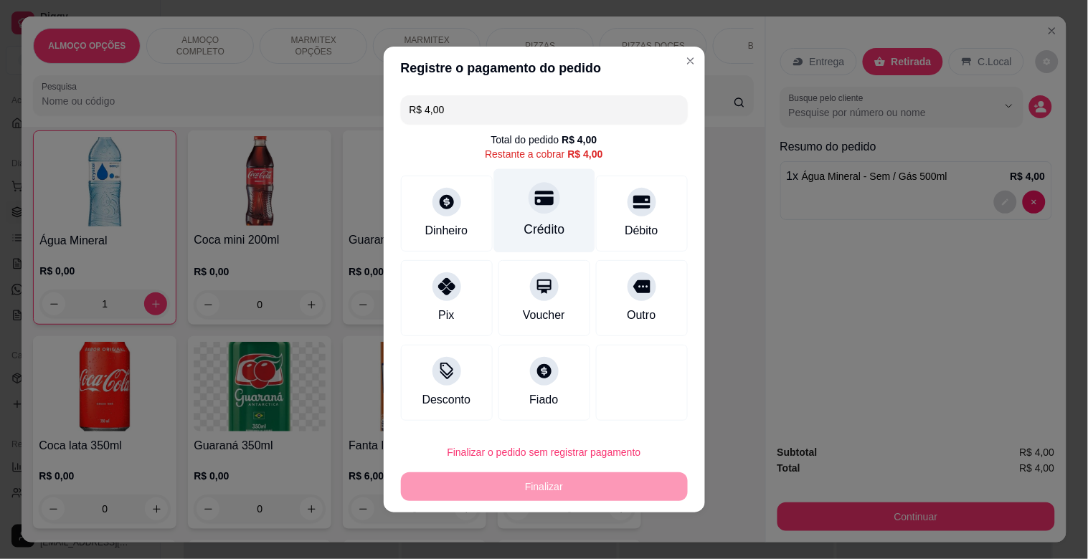
drag, startPoint x: 541, startPoint y: 233, endPoint x: 535, endPoint y: 270, distance: 37.7
click at [541, 234] on div "Crédito" at bounding box center [543, 229] width 41 height 19
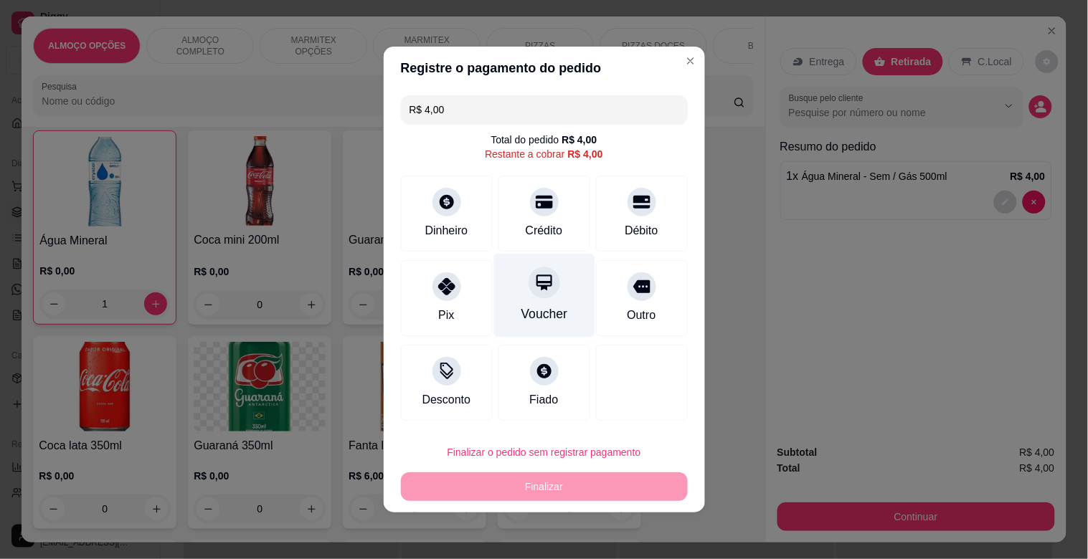
type input "R$ 0,00"
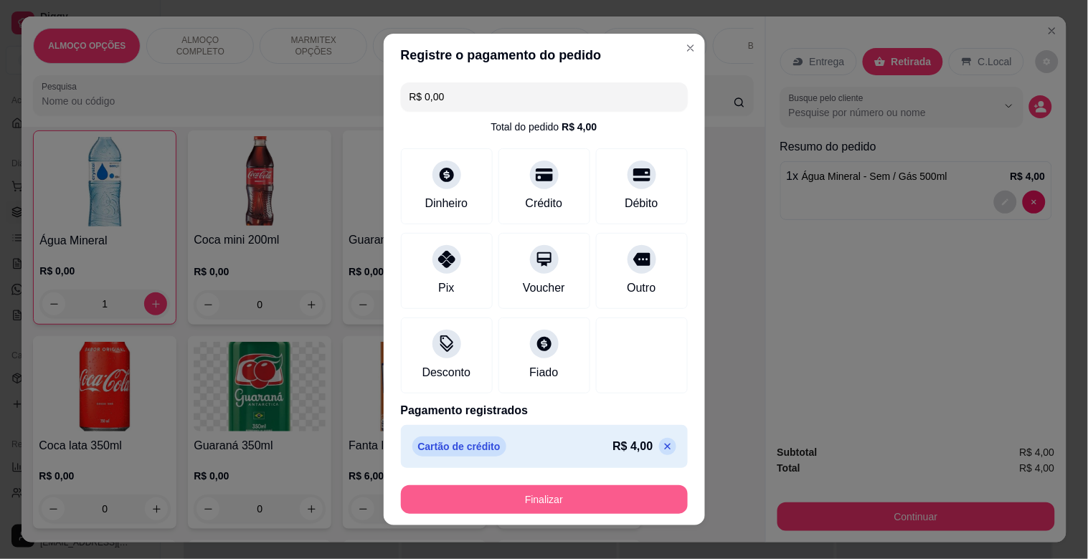
click at [611, 512] on button "Finalizar" at bounding box center [544, 499] width 287 height 29
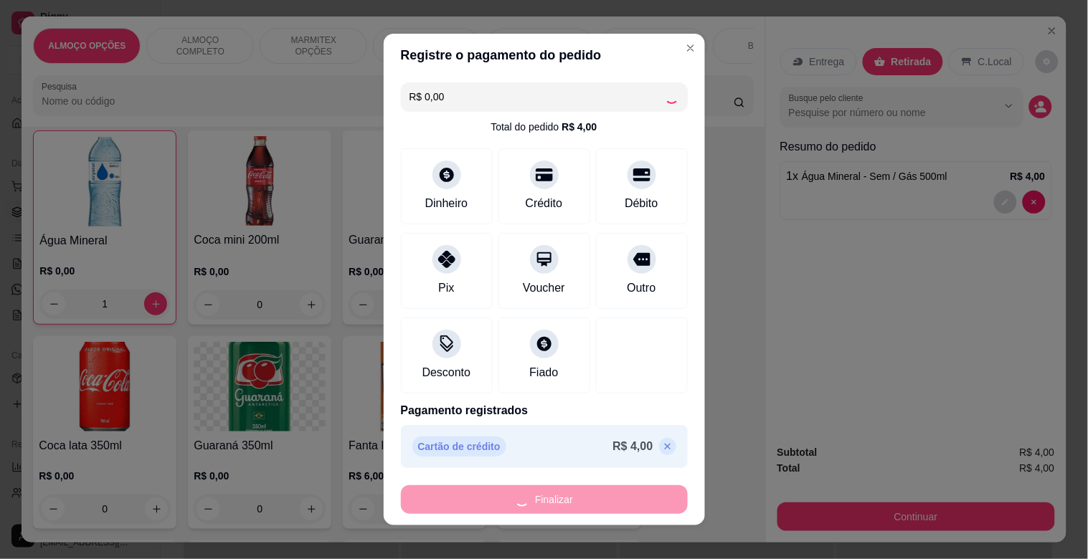
type input "0"
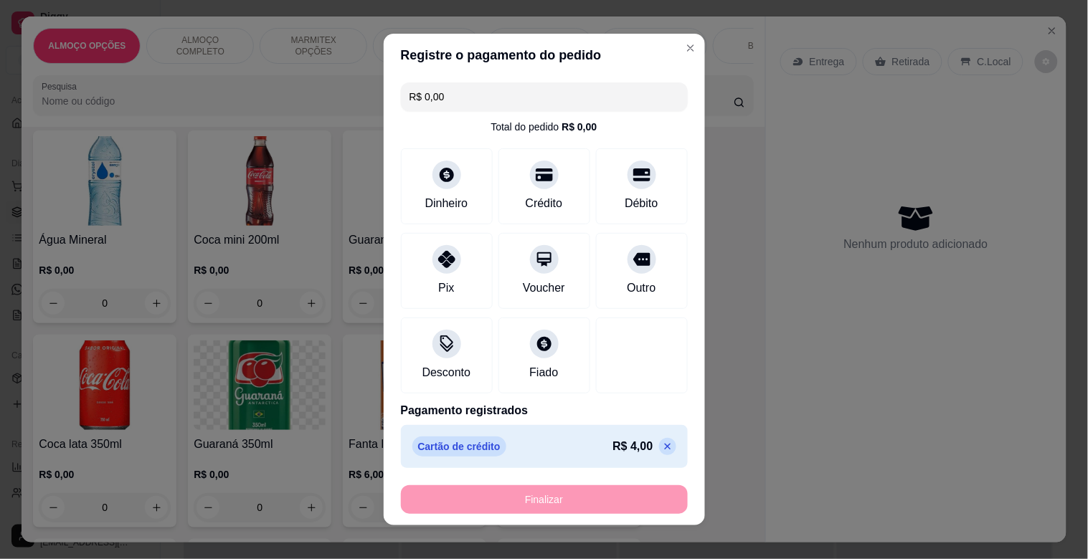
type input "-R$ 4,00"
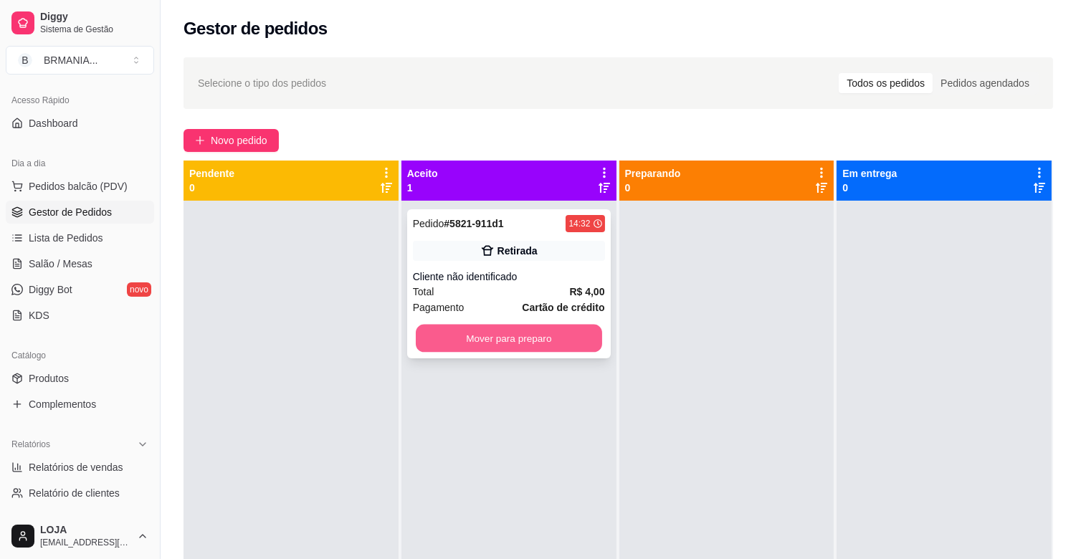
click at [571, 330] on button "Mover para preparo" at bounding box center [509, 339] width 186 height 28
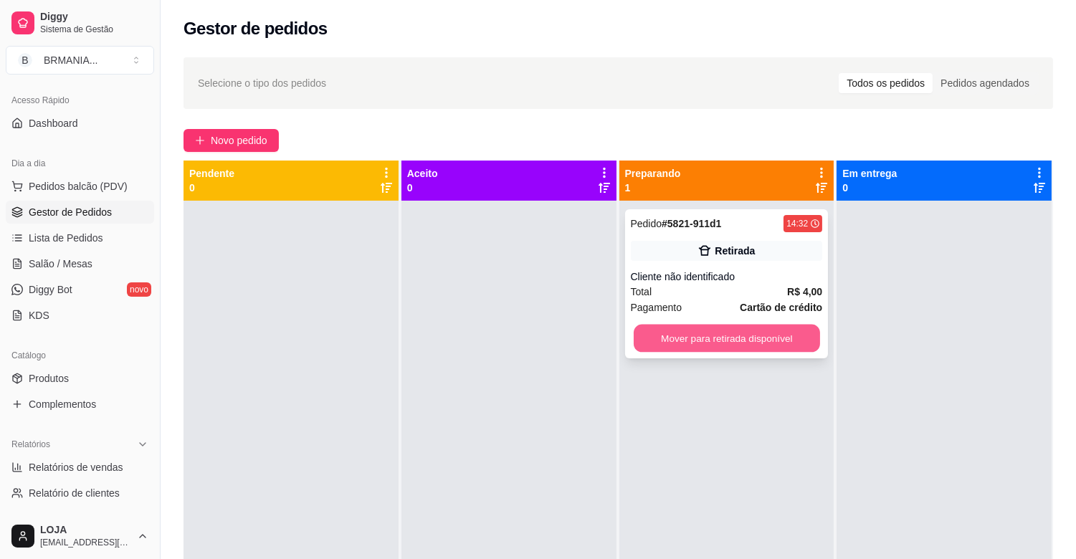
click at [718, 348] on button "Mover para retirada disponível" at bounding box center [727, 339] width 186 height 28
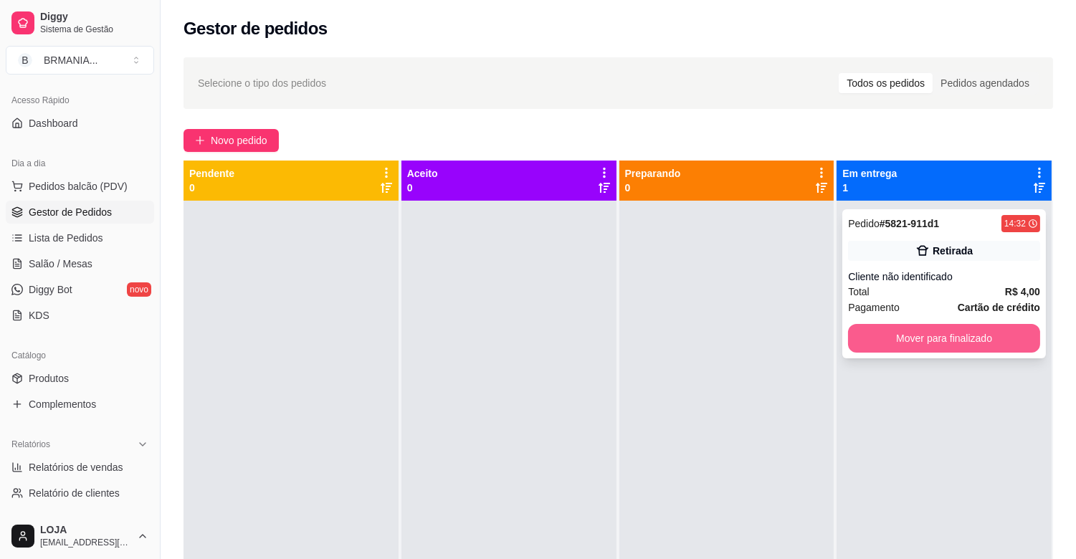
click at [913, 342] on button "Mover para finalizado" at bounding box center [944, 338] width 192 height 29
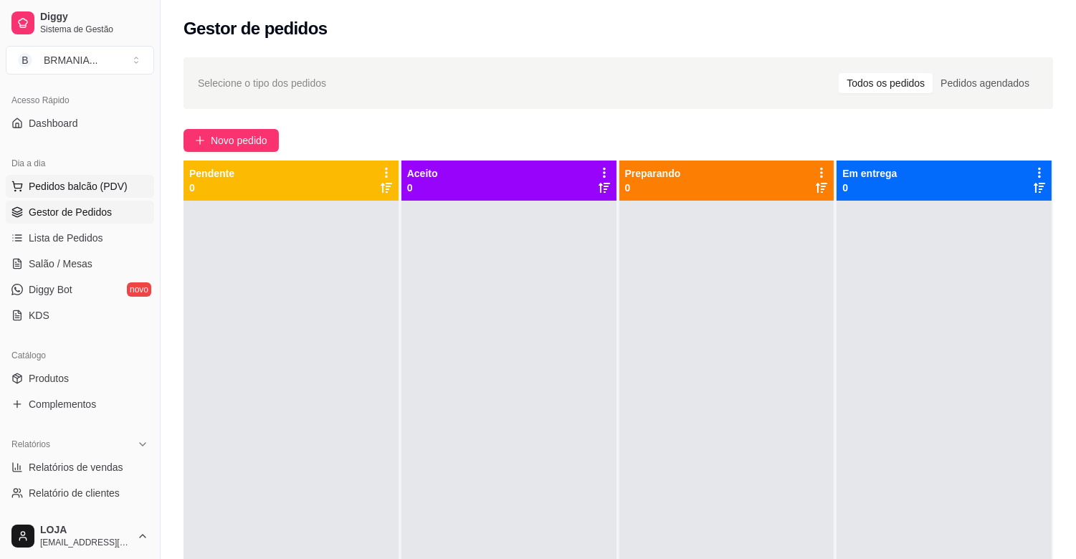
click at [90, 183] on span "Pedidos balcão (PDV)" at bounding box center [78, 186] width 99 height 14
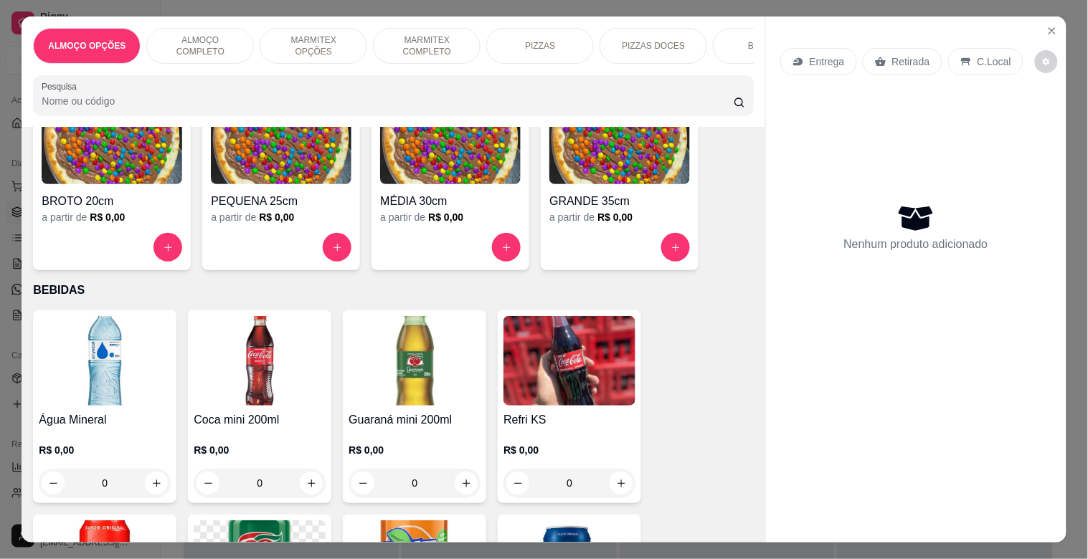
scroll to position [1362, 0]
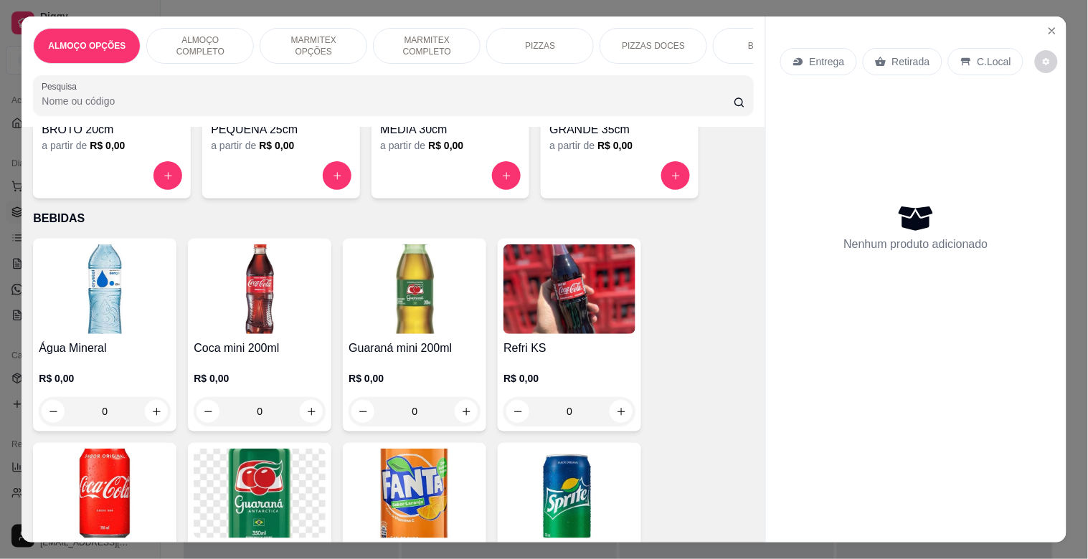
click at [75, 271] on img at bounding box center [105, 290] width 132 height 90
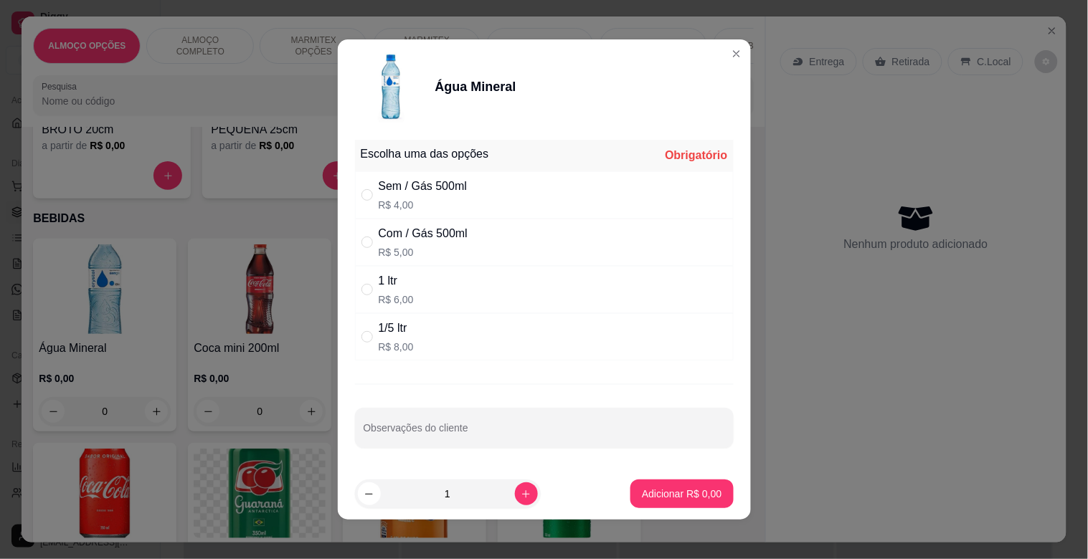
click at [440, 293] on div "1 ltr R$ 6,00" at bounding box center [544, 289] width 379 height 47
radio input "true"
click at [655, 490] on p "Adicionar R$ 6,00" at bounding box center [681, 494] width 77 height 14
type input "1"
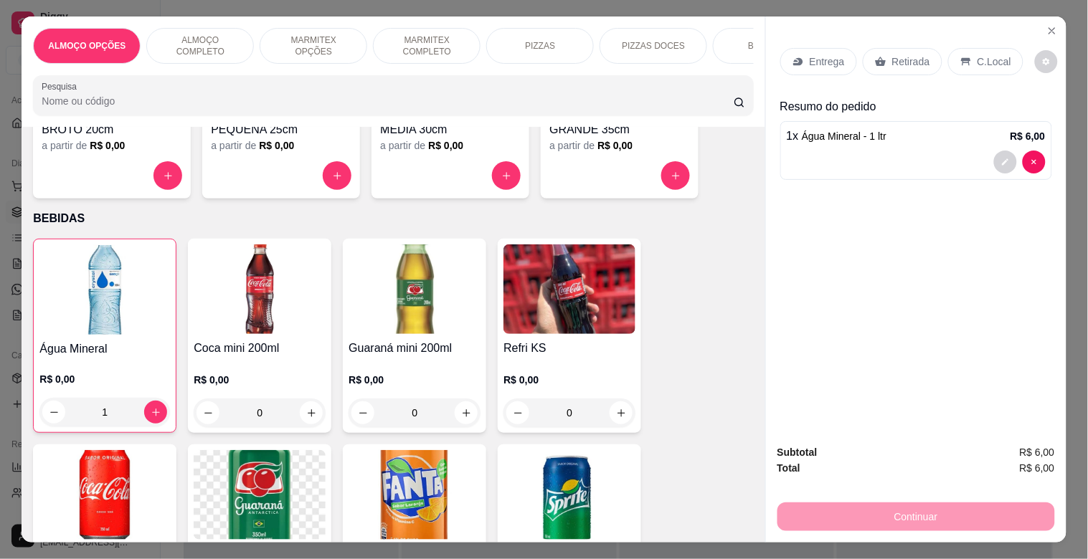
click at [893, 48] on div "Retirada" at bounding box center [903, 61] width 80 height 27
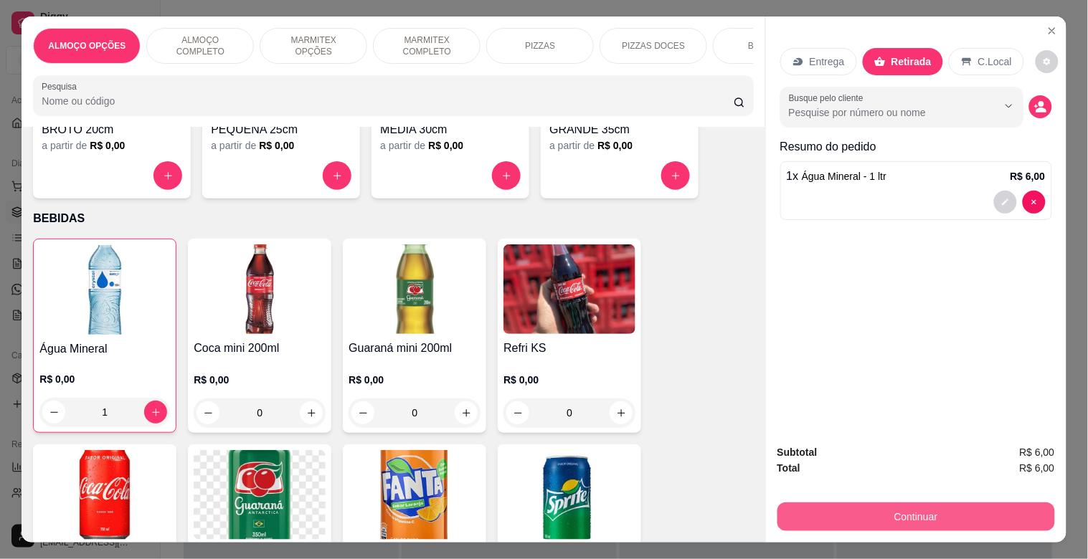
click at [947, 503] on button "Continuar" at bounding box center [915, 517] width 277 height 29
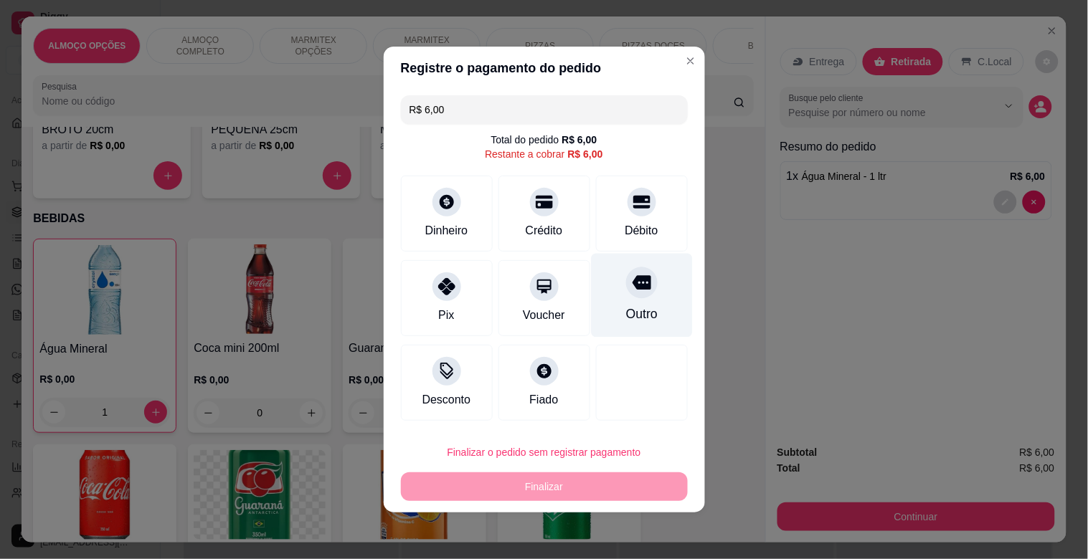
drag, startPoint x: 654, startPoint y: 237, endPoint x: 644, endPoint y: 245, distance: 12.3
click at [655, 237] on div "Débito" at bounding box center [642, 214] width 92 height 76
type input "R$ 0,00"
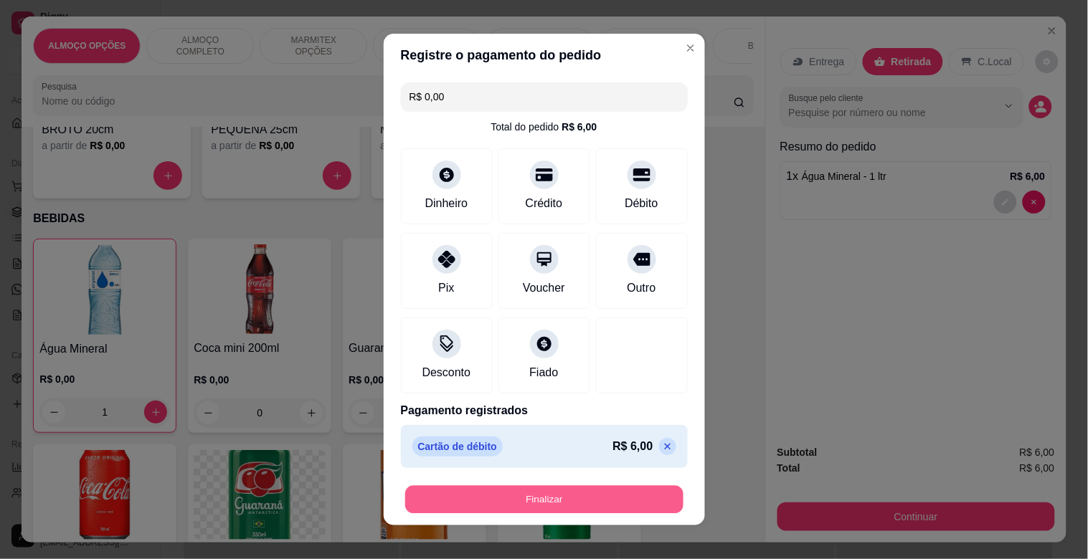
click at [578, 496] on button "Finalizar" at bounding box center [544, 500] width 278 height 28
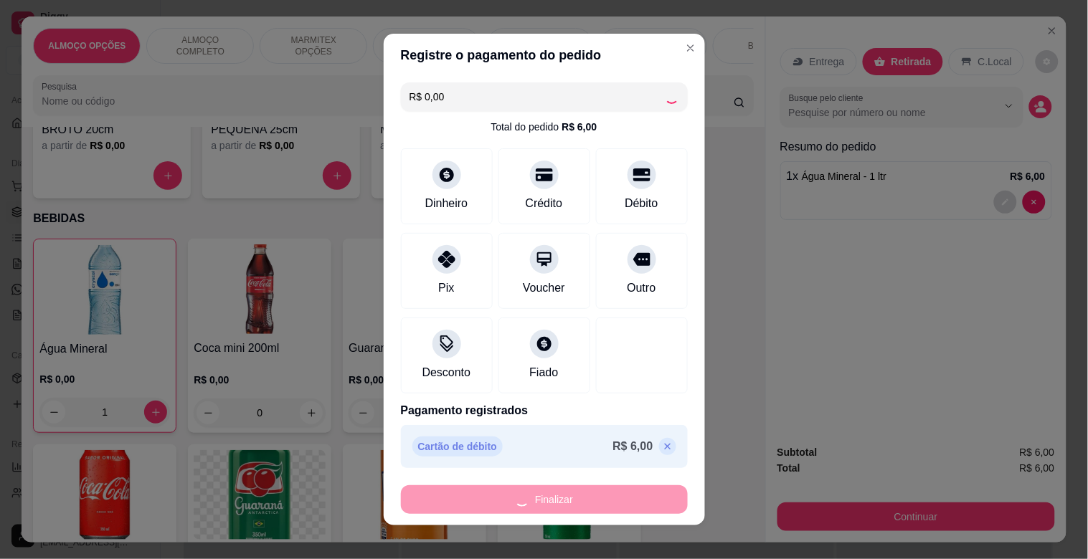
type input "0"
type input "-R$ 6,00"
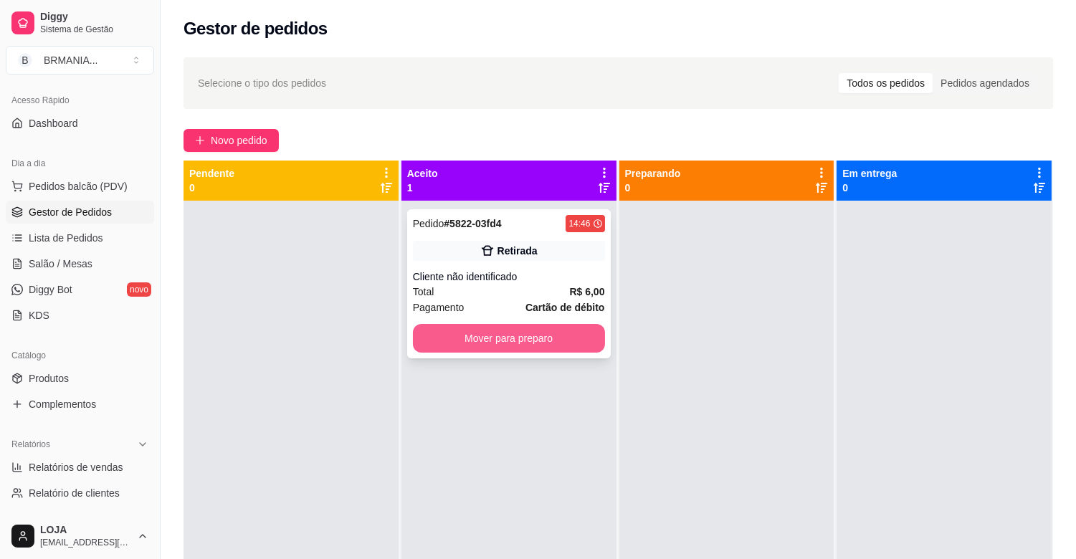
click at [517, 331] on button "Mover para preparo" at bounding box center [509, 338] width 192 height 29
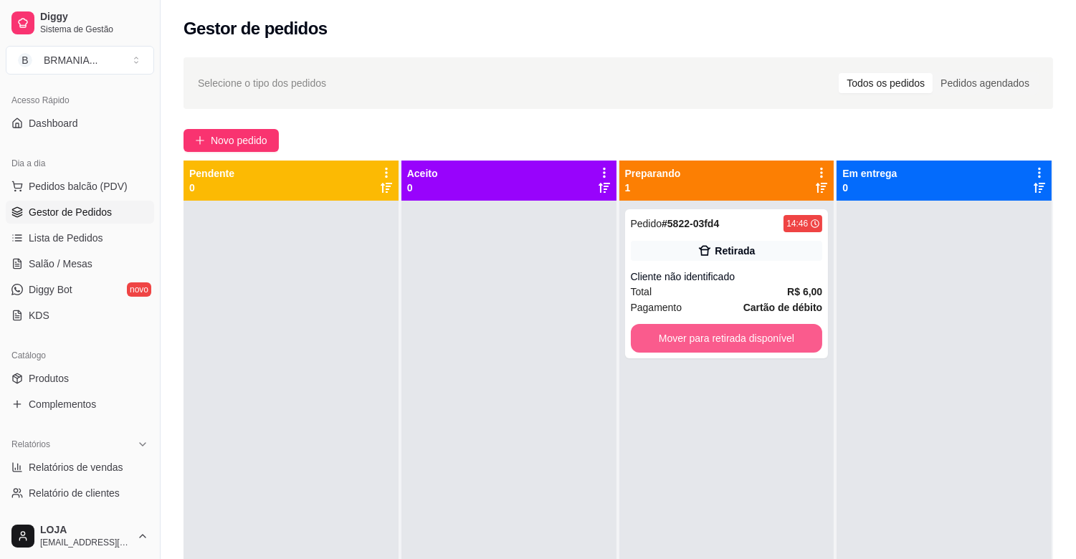
click at [700, 332] on button "Mover para retirada disponível" at bounding box center [727, 338] width 192 height 29
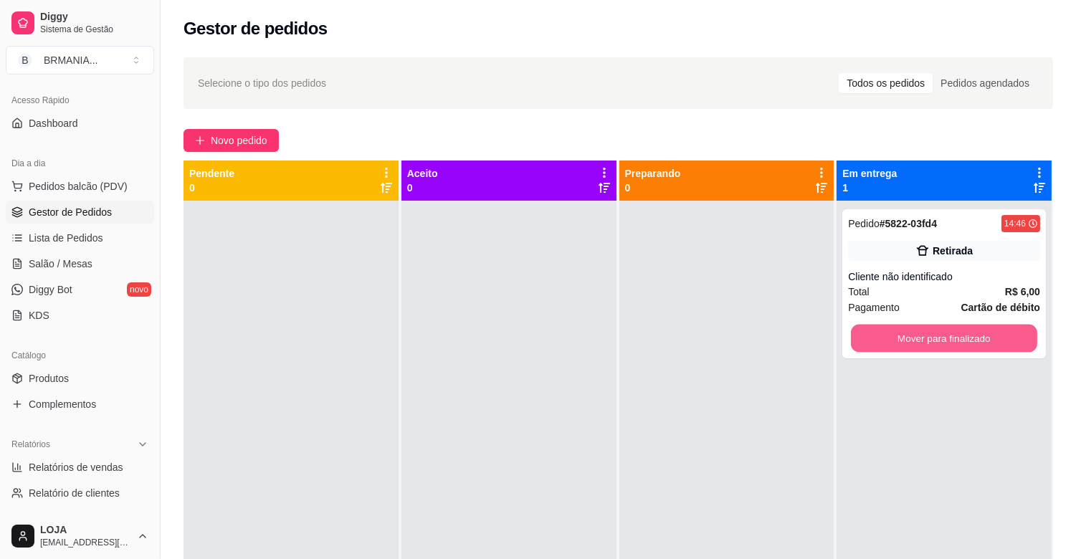
click at [851, 340] on button "Mover para finalizado" at bounding box center [944, 339] width 186 height 28
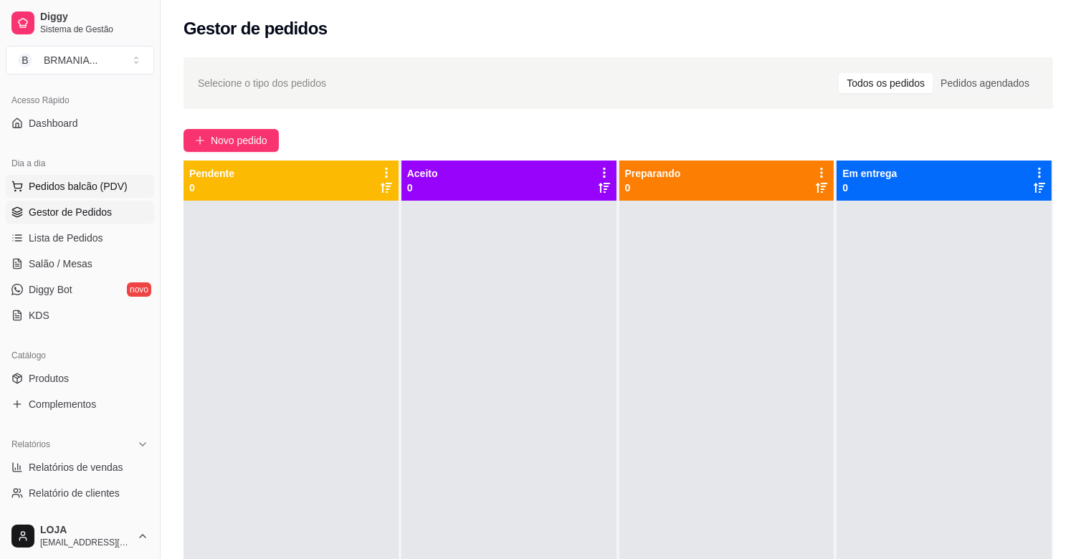
drag, startPoint x: 103, startPoint y: 196, endPoint x: 110, endPoint y: 194, distance: 7.7
click at [110, 194] on button "Pedidos balcão (PDV)" at bounding box center [80, 186] width 148 height 23
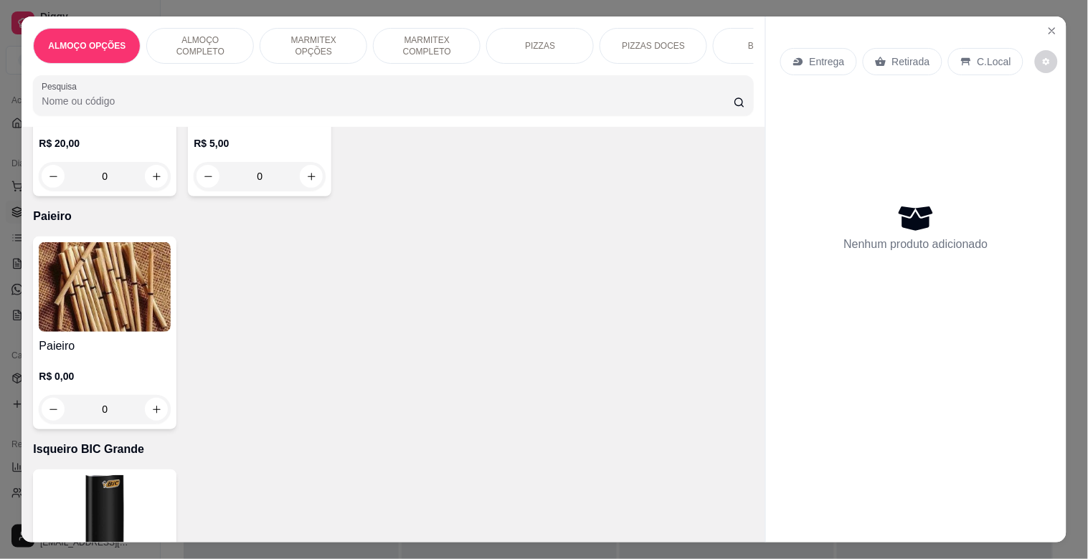
scroll to position [7889, 0]
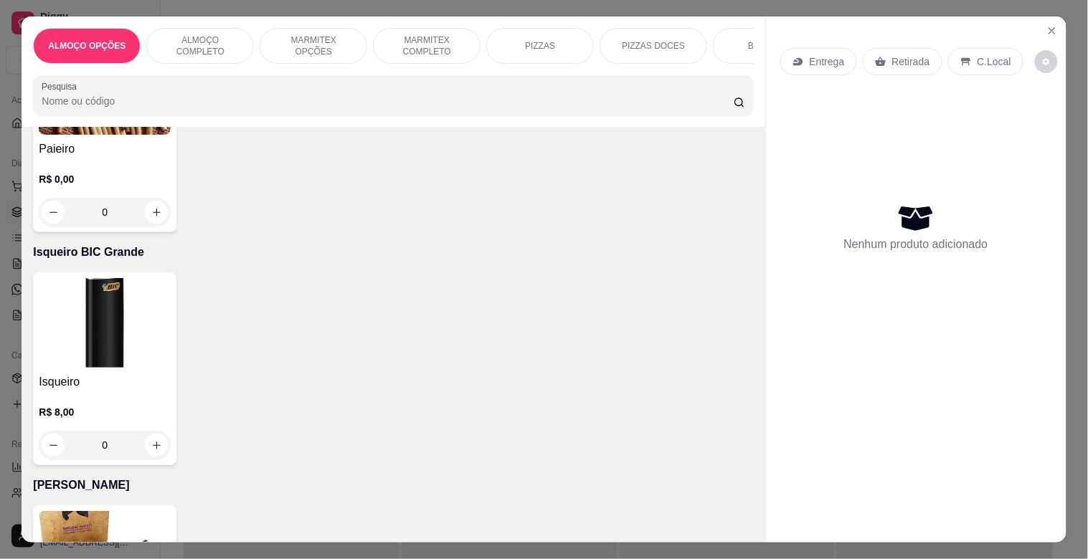
click at [123, 323] on img at bounding box center [105, 323] width 132 height 90
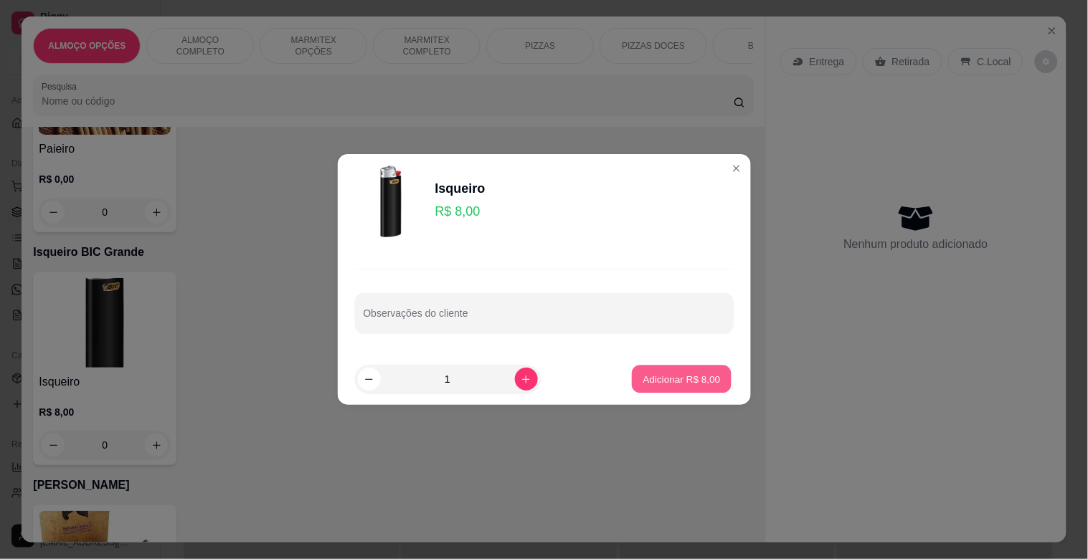
click at [669, 381] on p "Adicionar R$ 8,00" at bounding box center [681, 379] width 77 height 14
type input "1"
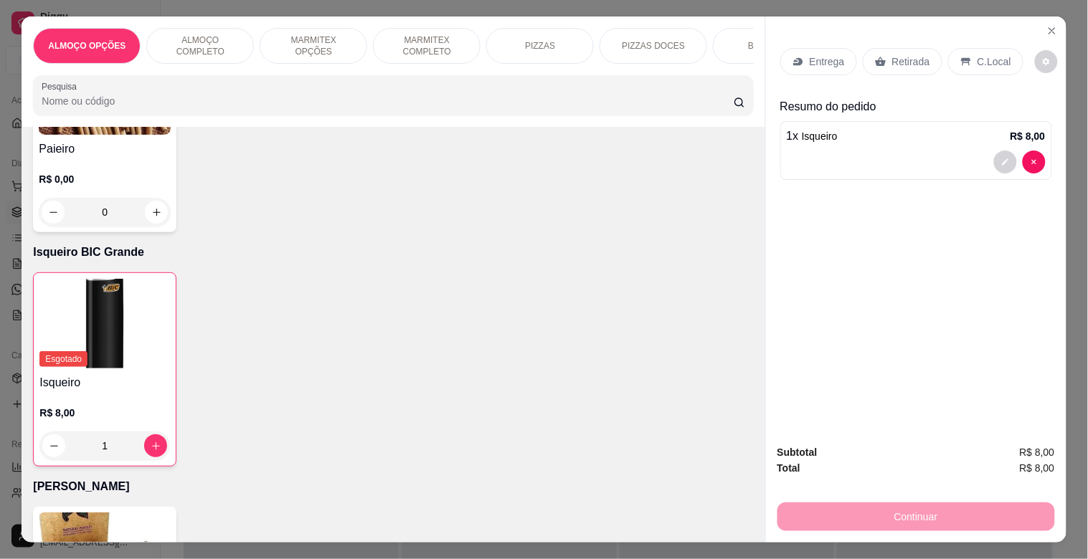
click at [900, 62] on p "Retirada" at bounding box center [911, 61] width 38 height 14
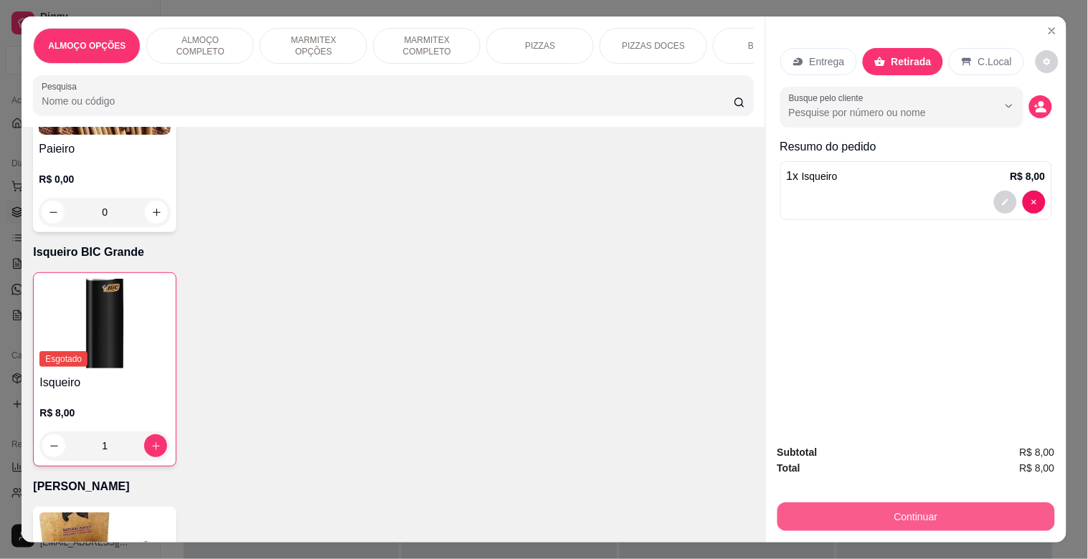
click at [922, 513] on button "Continuar" at bounding box center [915, 517] width 277 height 29
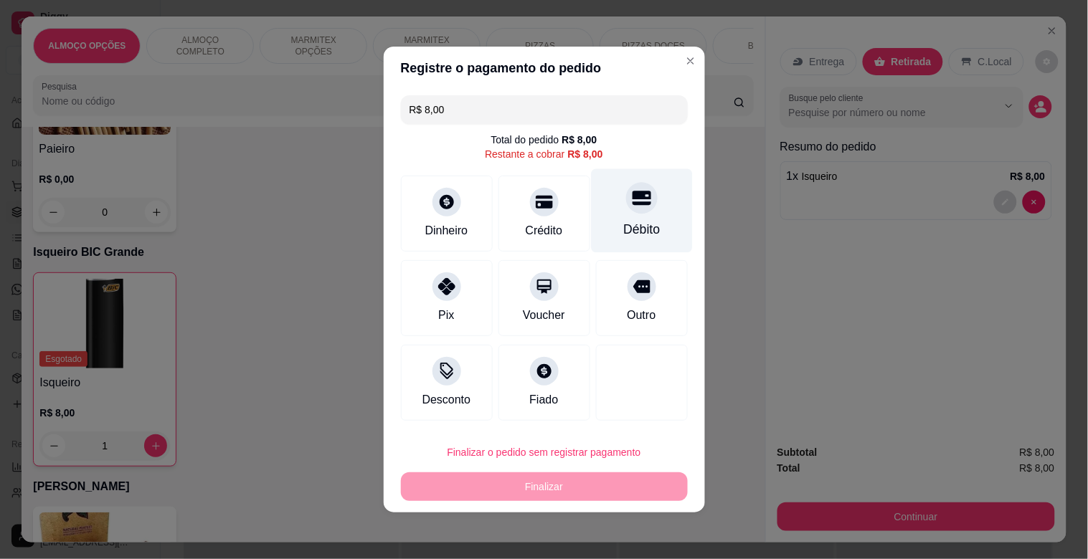
click at [629, 216] on div "Débito" at bounding box center [641, 211] width 101 height 84
type input "R$ 0,00"
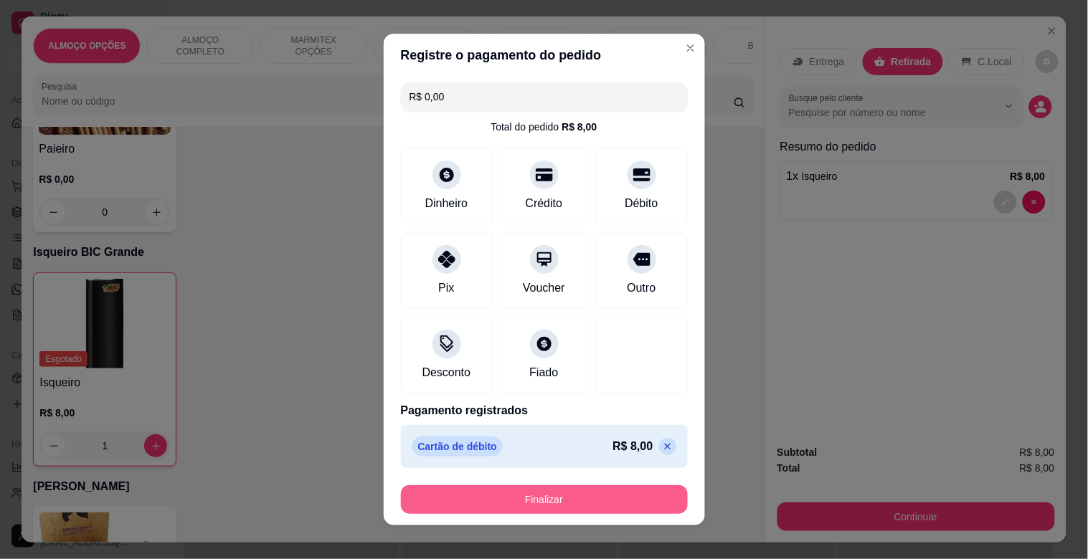
click at [617, 503] on button "Finalizar" at bounding box center [544, 499] width 287 height 29
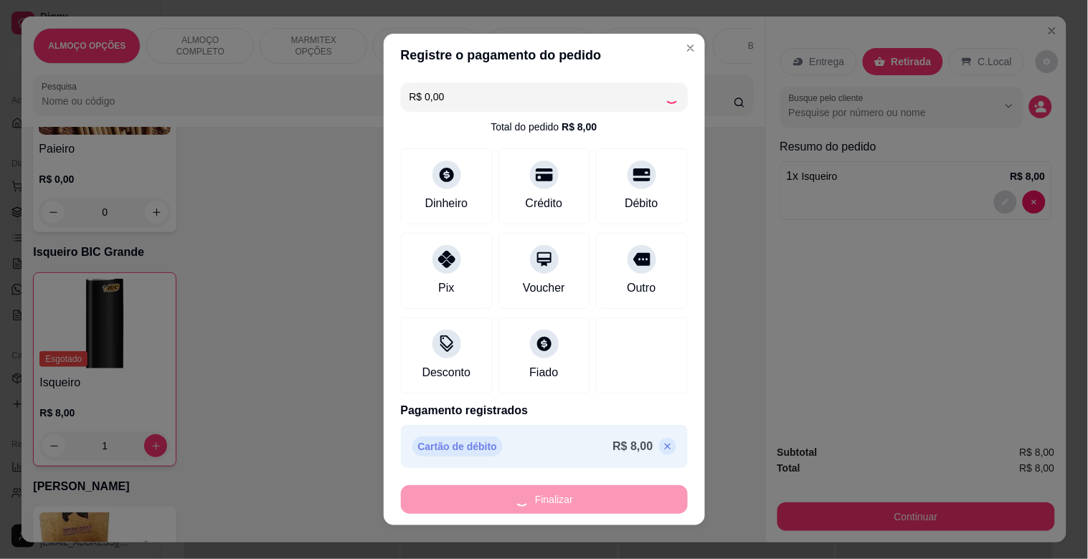
type input "0"
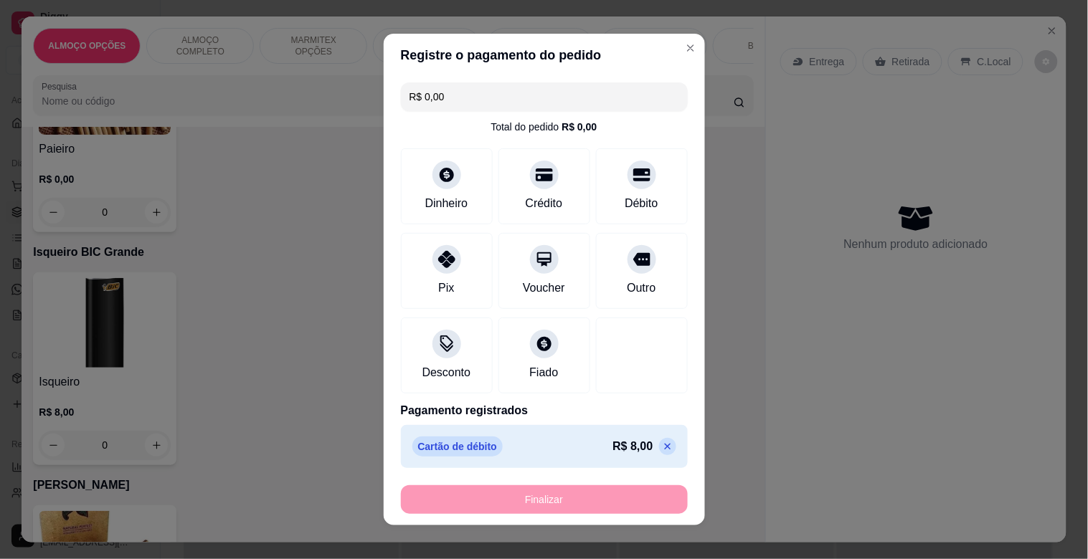
type input "-R$ 8,00"
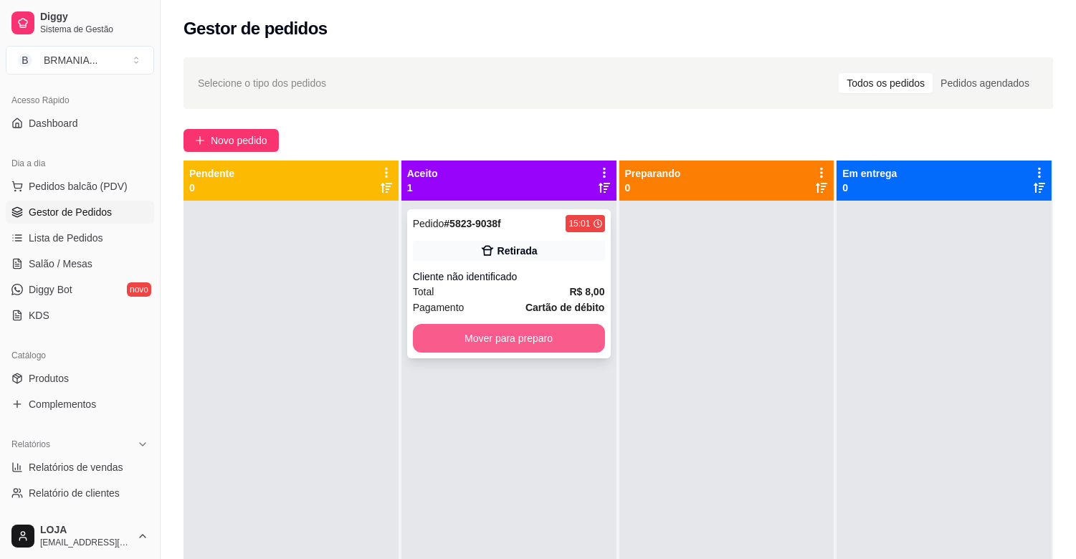
click at [564, 343] on button "Mover para preparo" at bounding box center [509, 338] width 192 height 29
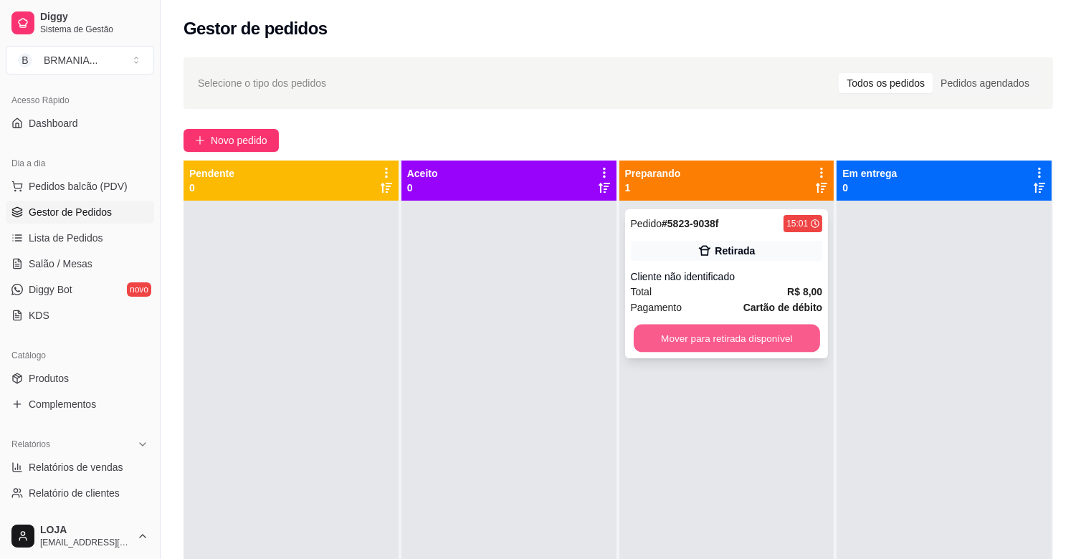
click at [712, 335] on button "Mover para retirada disponível" at bounding box center [727, 339] width 186 height 28
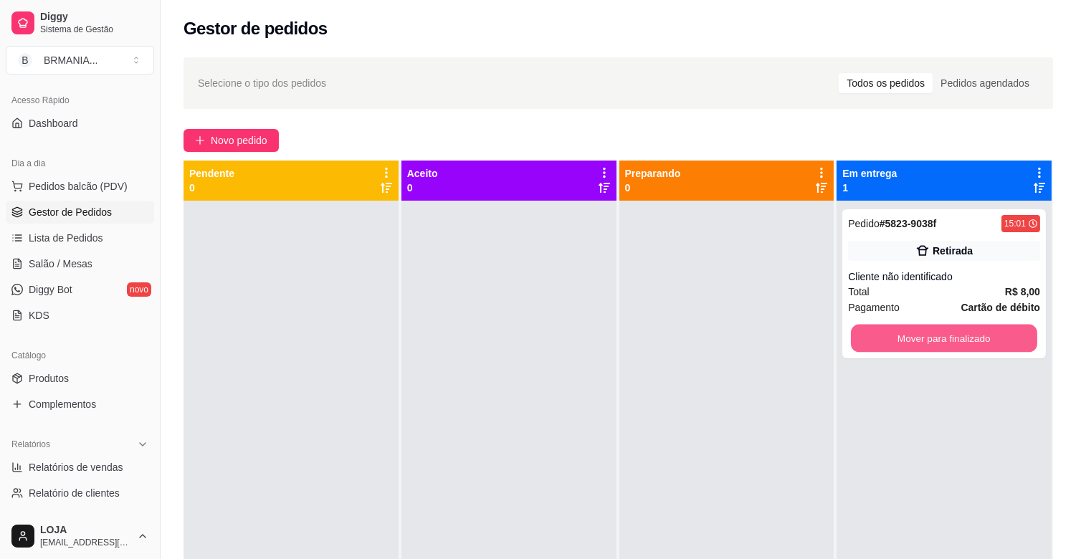
click at [901, 341] on button "Mover para finalizado" at bounding box center [944, 339] width 186 height 28
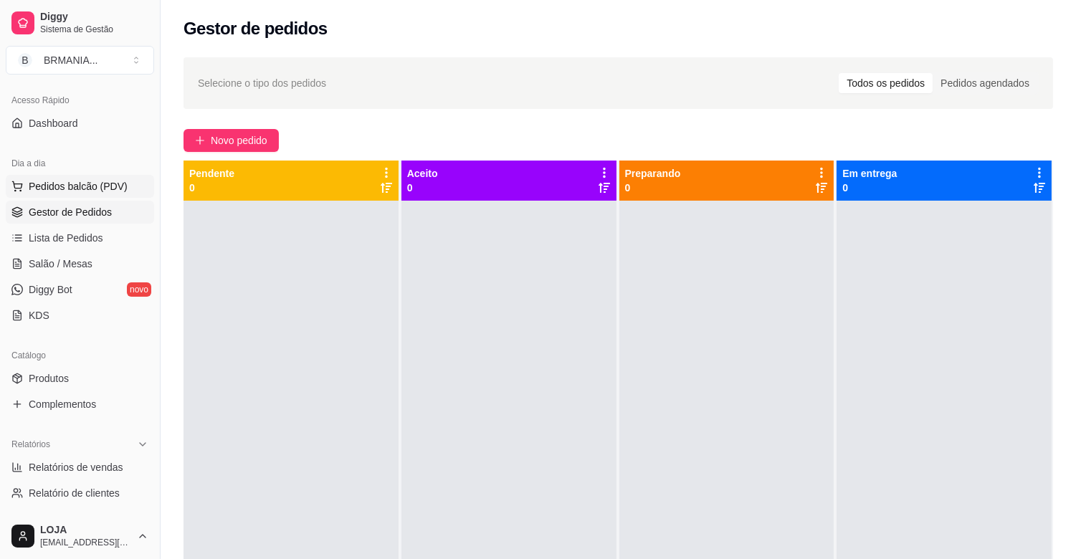
click at [108, 175] on button "Pedidos balcão (PDV)" at bounding box center [80, 186] width 148 height 23
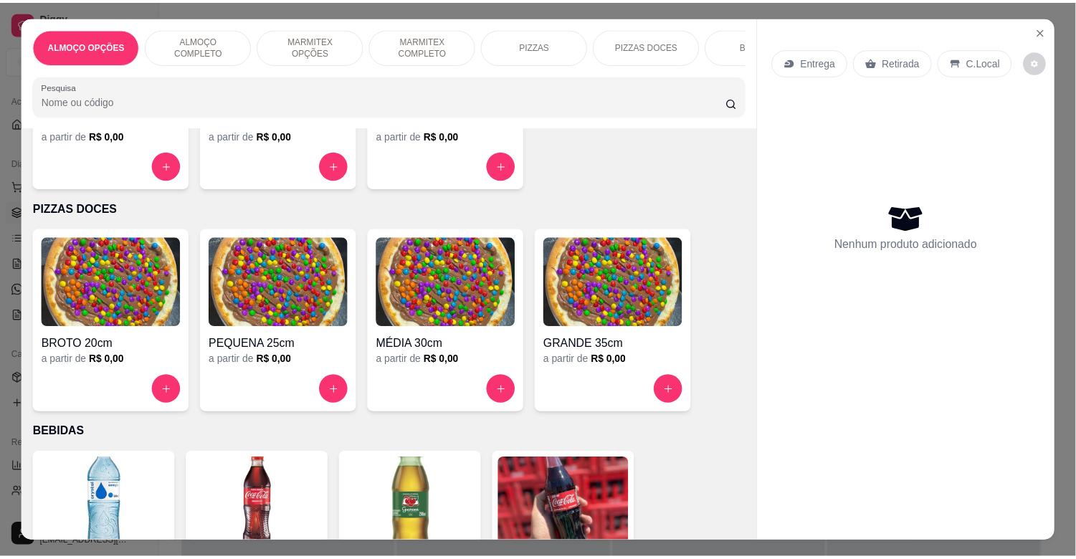
scroll to position [1398, 0]
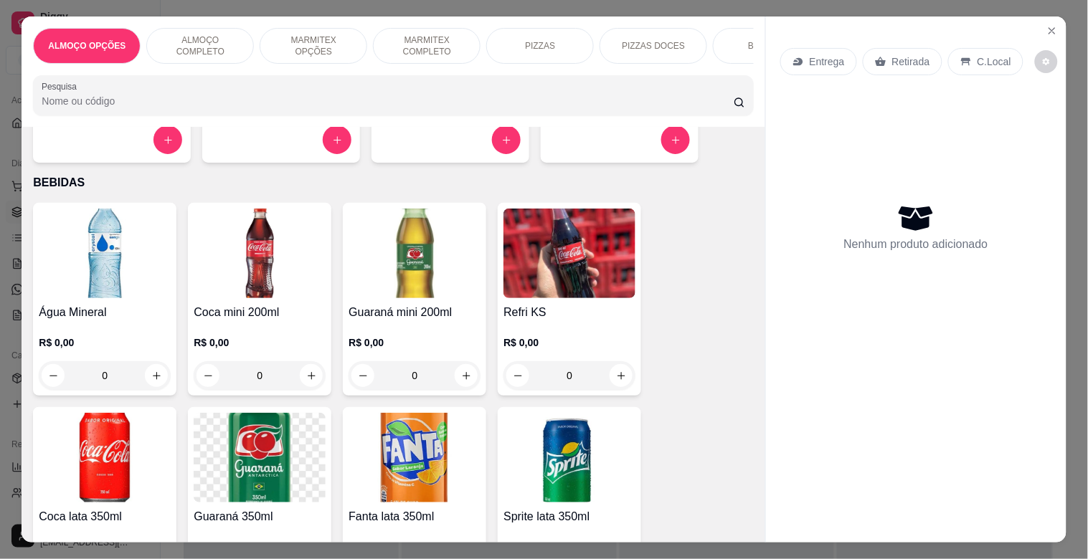
click at [87, 296] on img at bounding box center [105, 254] width 132 height 90
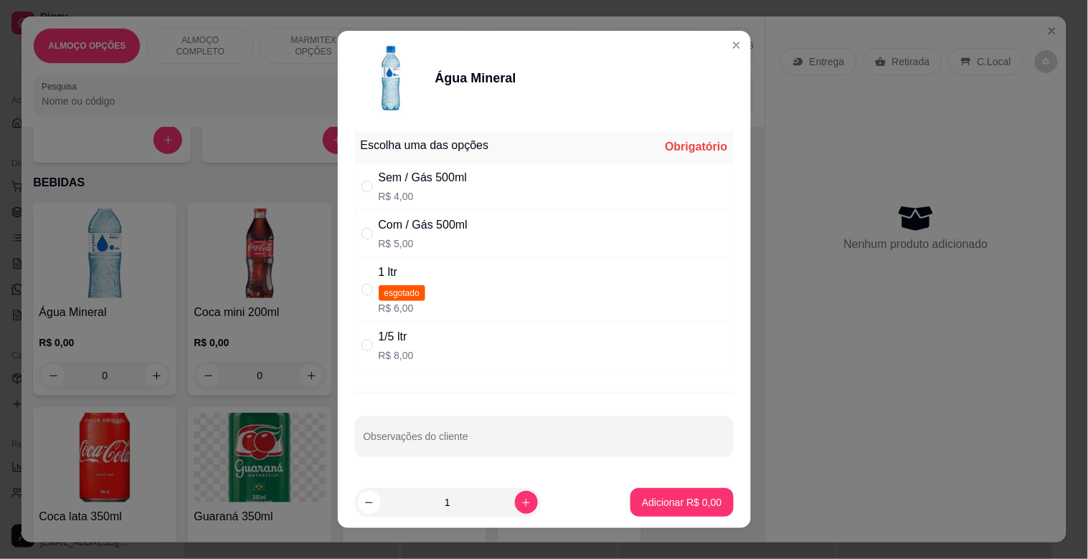
click at [474, 189] on div "Sem / Gás 500ml R$ 4,00" at bounding box center [544, 186] width 379 height 47
radio input "true"
click at [683, 498] on p "Adicionar R$ 4,00" at bounding box center [682, 502] width 80 height 14
type input "1"
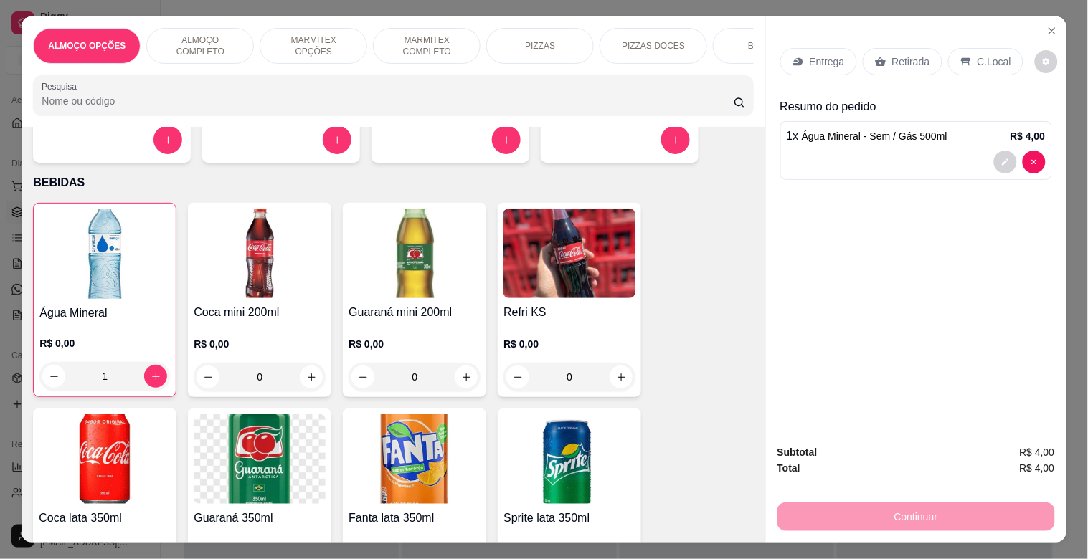
click at [886, 65] on div "Retirada" at bounding box center [903, 61] width 80 height 27
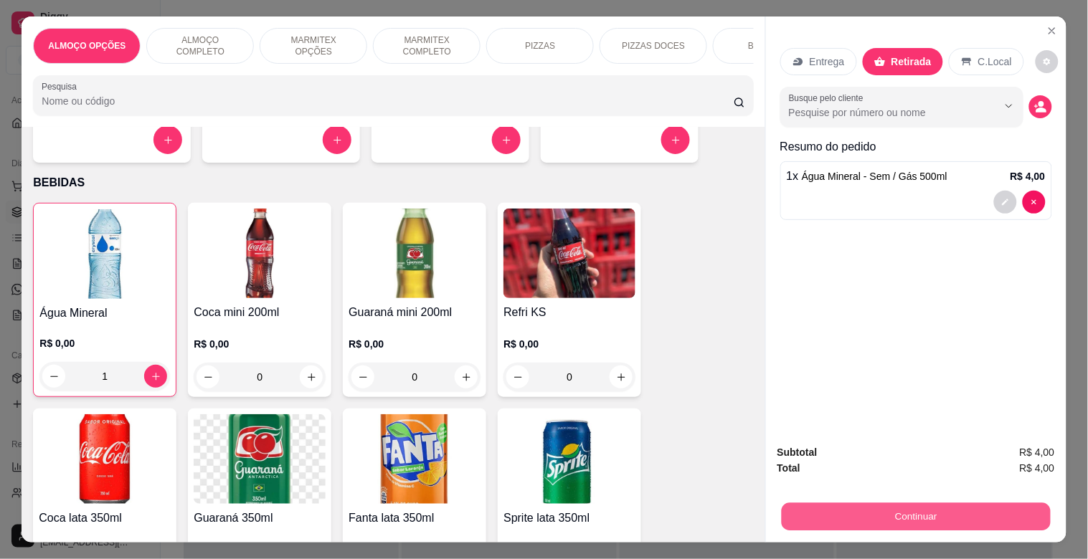
click at [941, 514] on button "Continuar" at bounding box center [915, 517] width 269 height 28
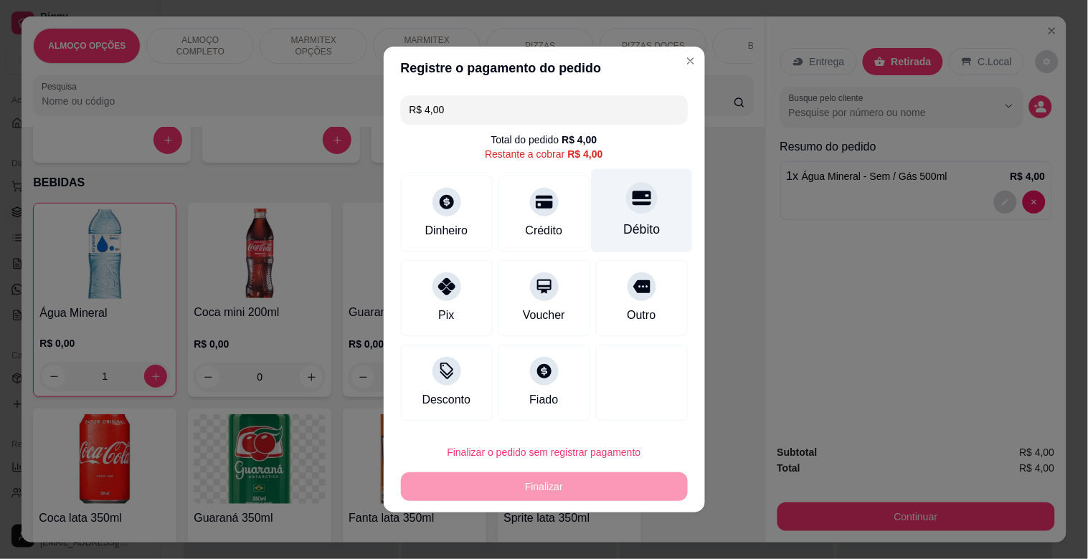
click at [647, 227] on div "Débito" at bounding box center [641, 229] width 37 height 19
type input "R$ 0,00"
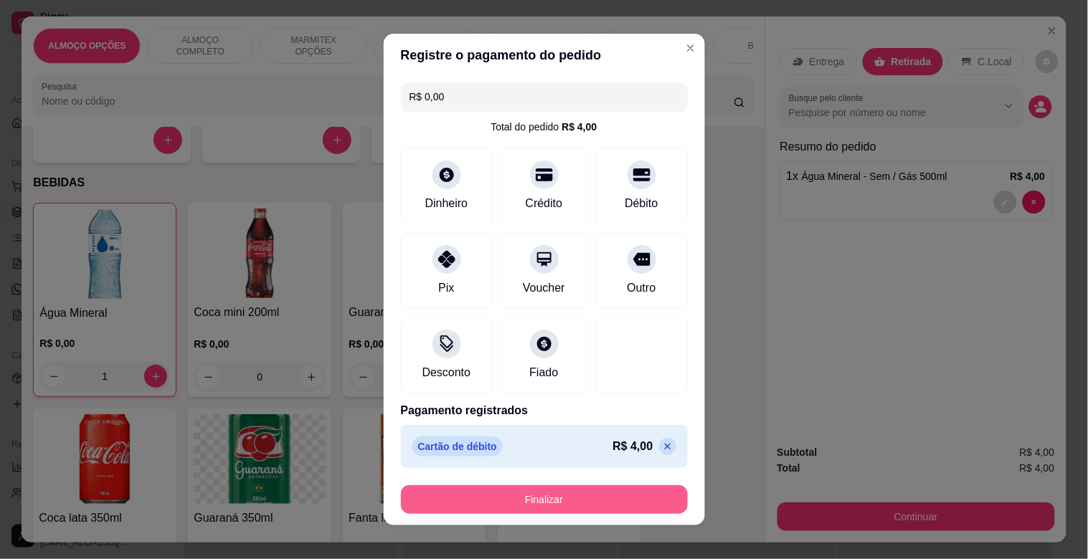
click at [597, 506] on button "Finalizar" at bounding box center [544, 499] width 287 height 29
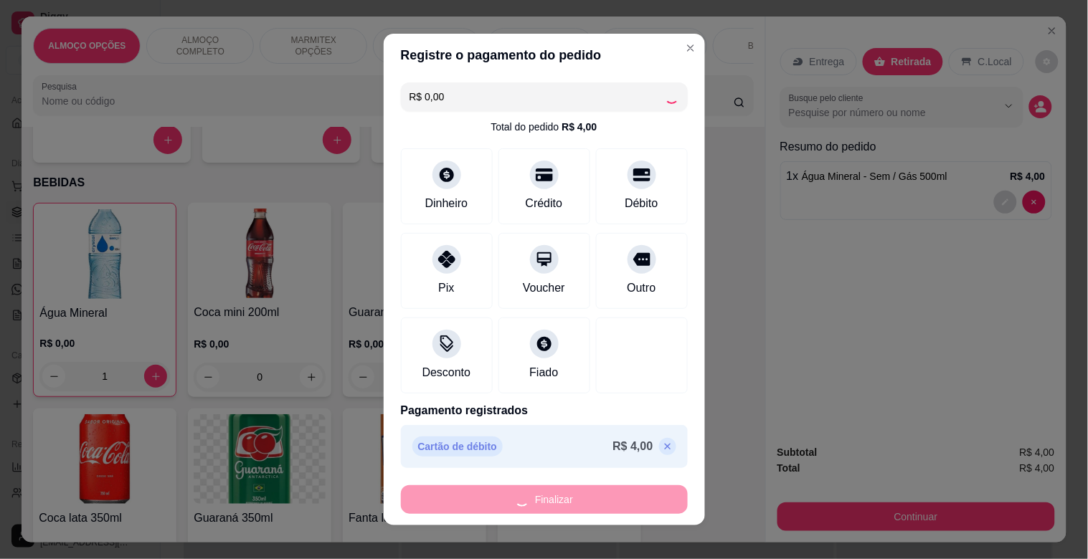
type input "0"
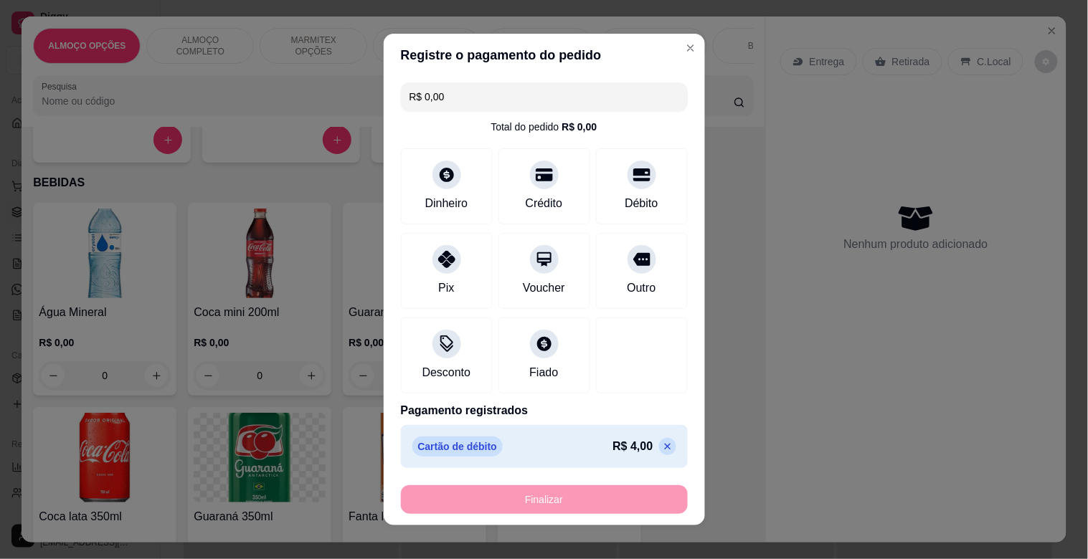
type input "-R$ 4,00"
